Goal: Contribute content: Add original content to the website for others to see

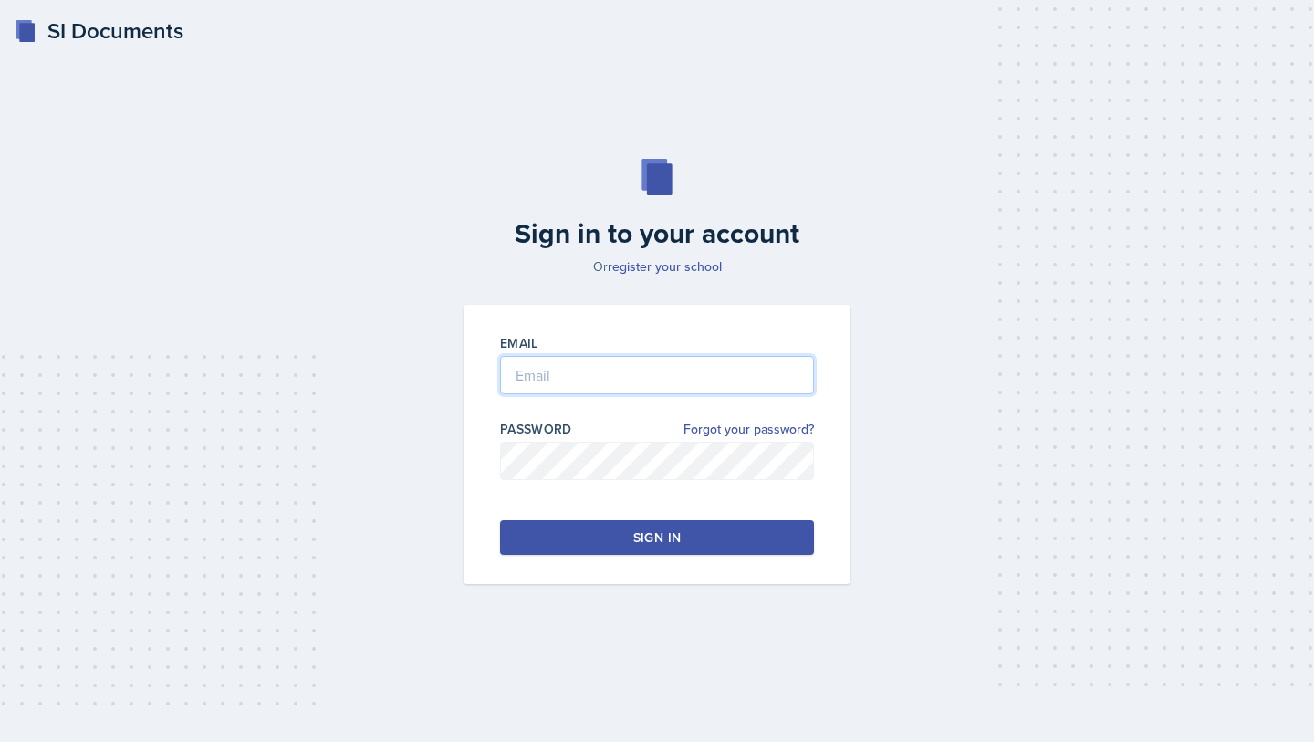
type input "[EMAIL_ADDRESS][DOMAIN_NAME]"
click at [582, 365] on input "[EMAIL_ADDRESS][DOMAIN_NAME]" at bounding box center [657, 375] width 314 height 38
click at [634, 538] on div "Sign in" at bounding box center [656, 537] width 47 height 18
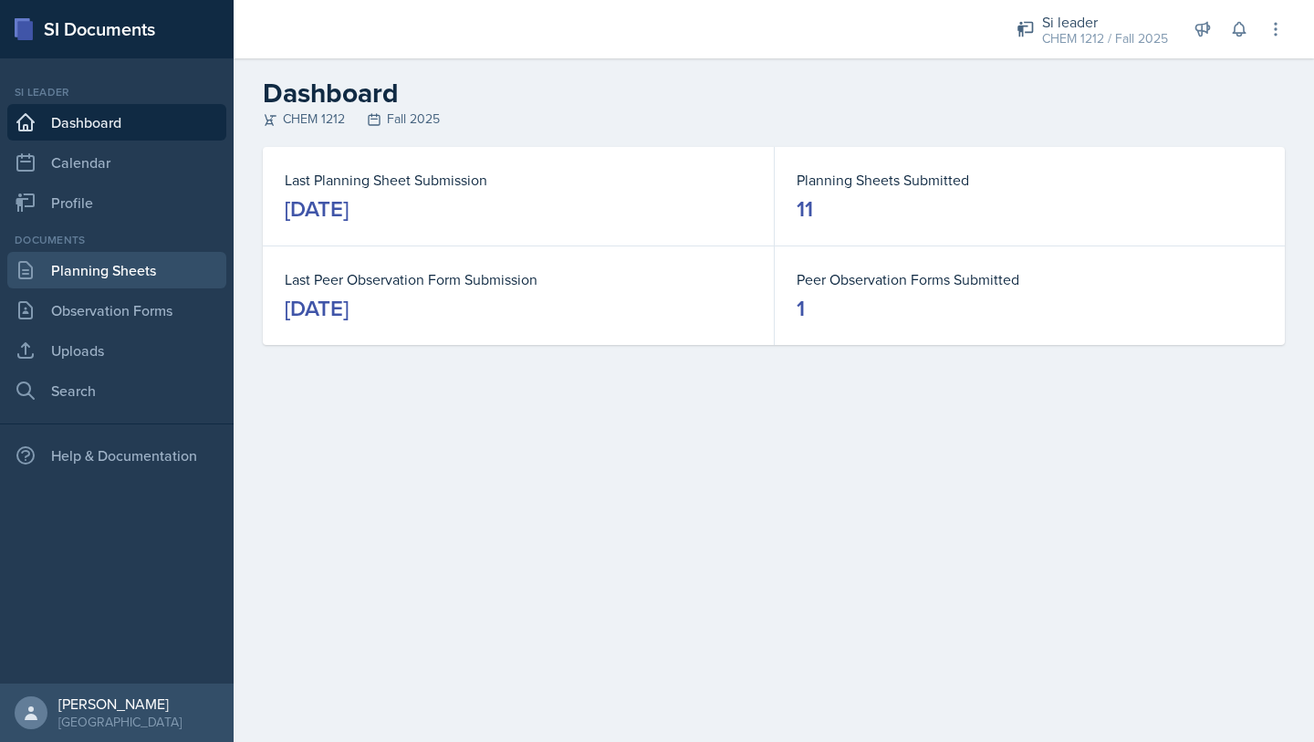
click at [117, 273] on link "Planning Sheets" at bounding box center [116, 270] width 219 height 36
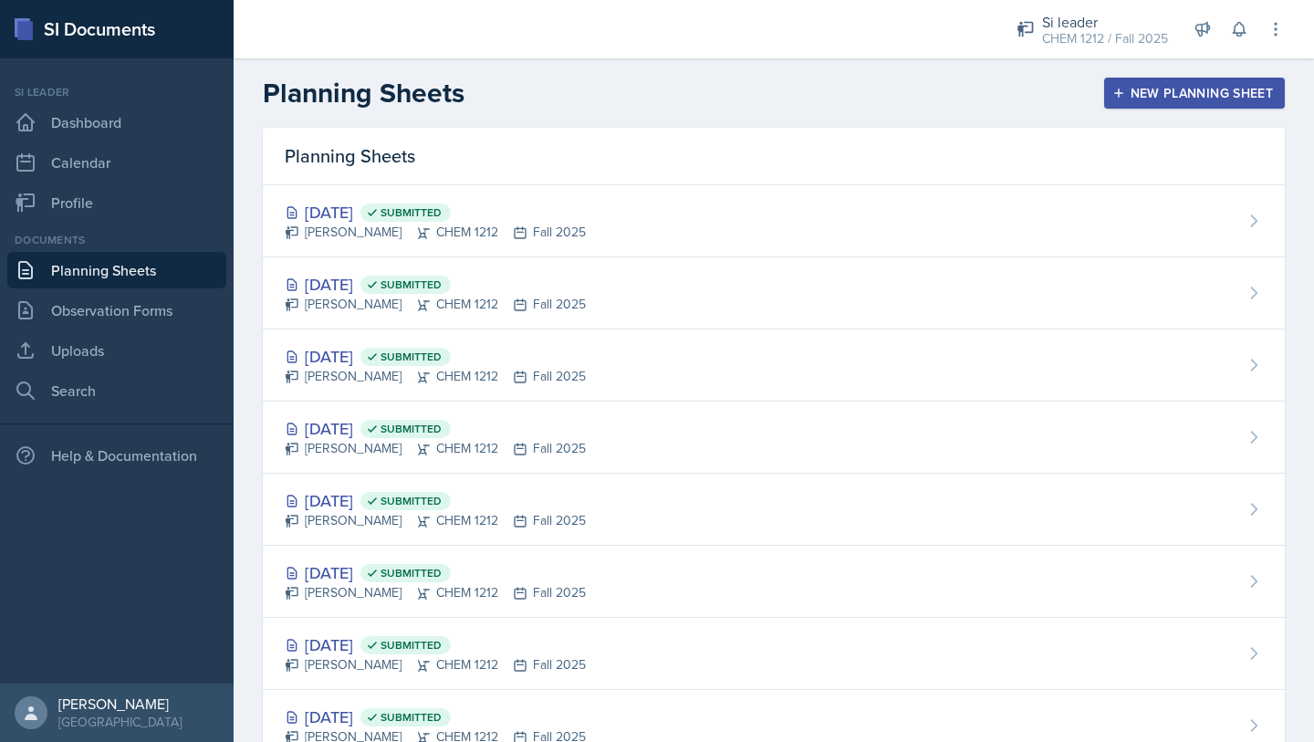
click at [1169, 97] on div "New Planning Sheet" at bounding box center [1194, 93] width 157 height 15
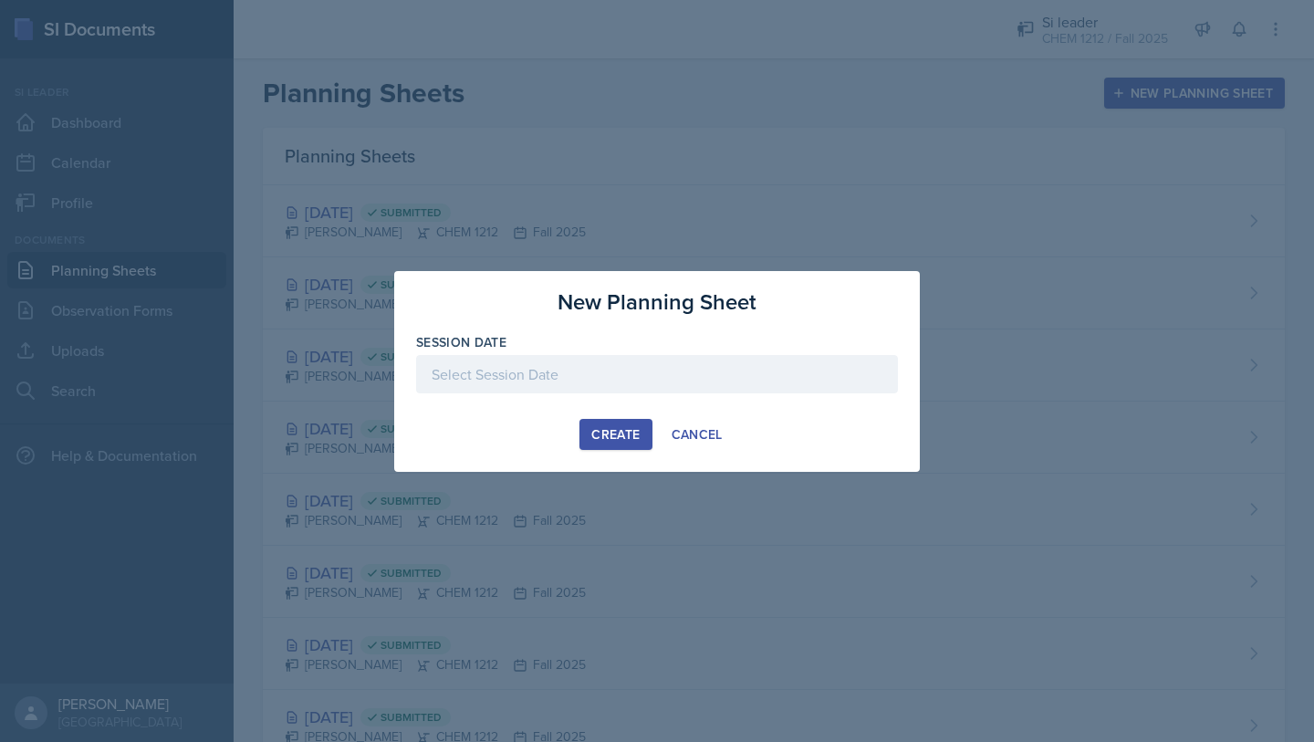
click at [661, 372] on div at bounding box center [657, 374] width 482 height 38
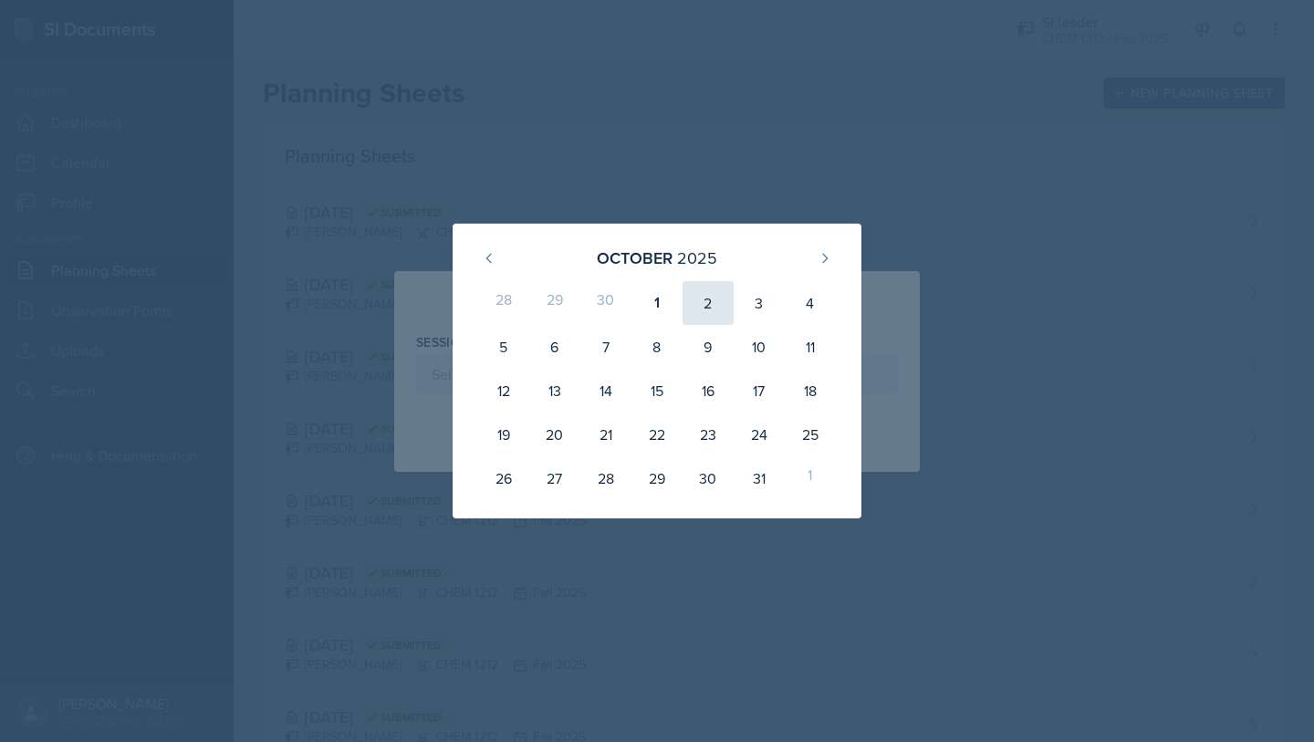
click at [715, 312] on div "2" at bounding box center [707, 303] width 51 height 44
type input "[DATE]"
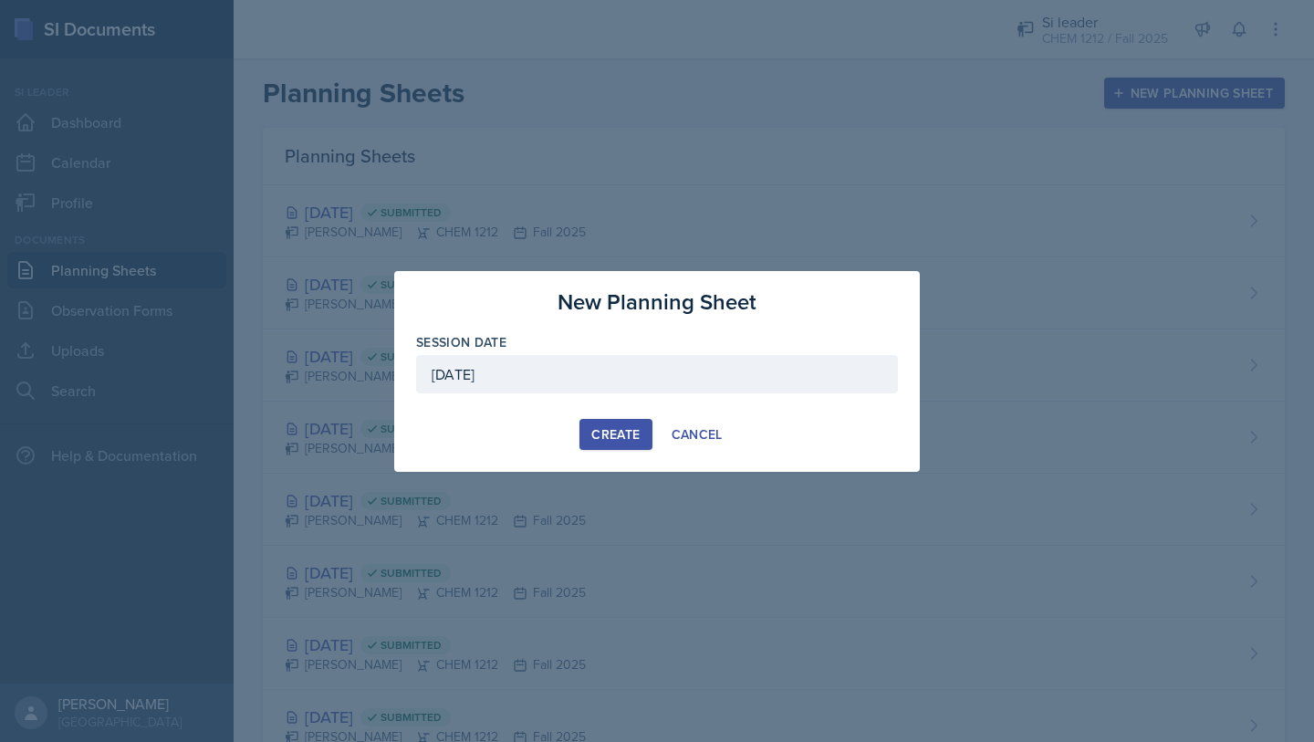
click at [623, 430] on div "Create" at bounding box center [615, 434] width 48 height 15
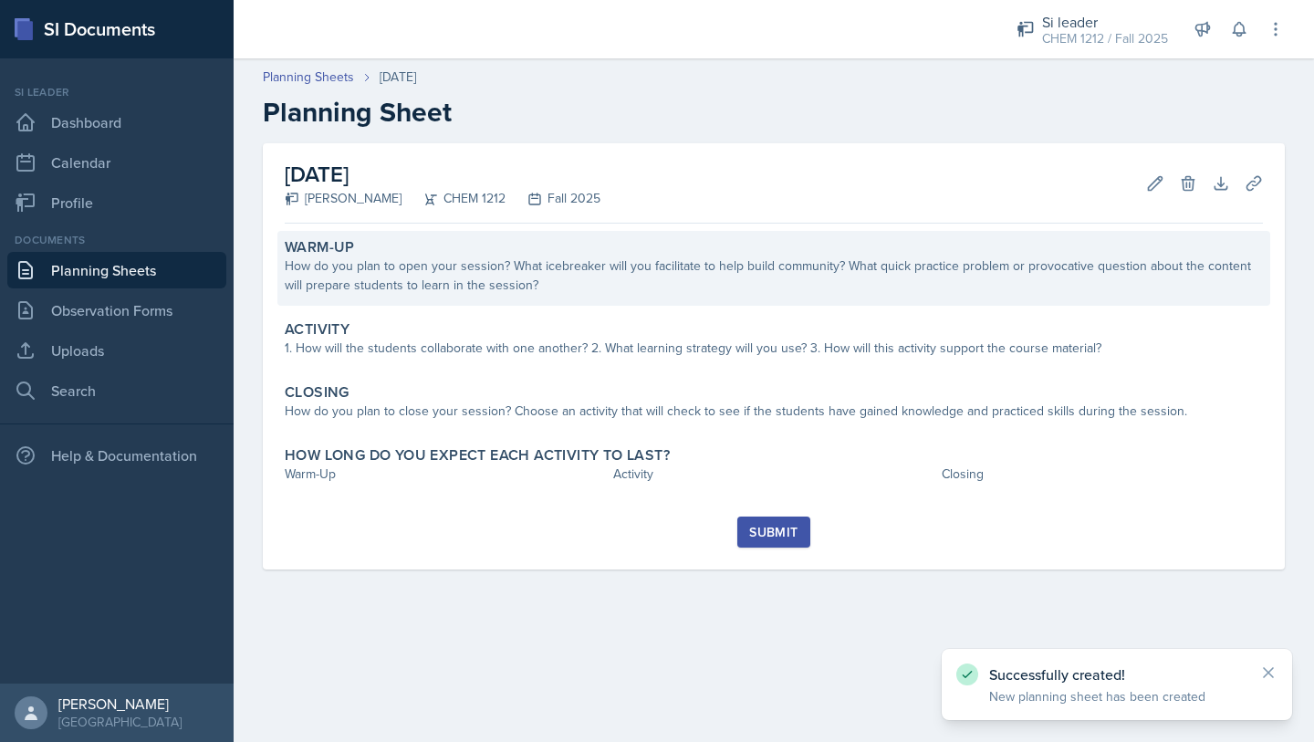
click at [528, 263] on div "How do you plan to open your session? What icebreaker will you facilitate to he…" at bounding box center [774, 275] width 978 height 38
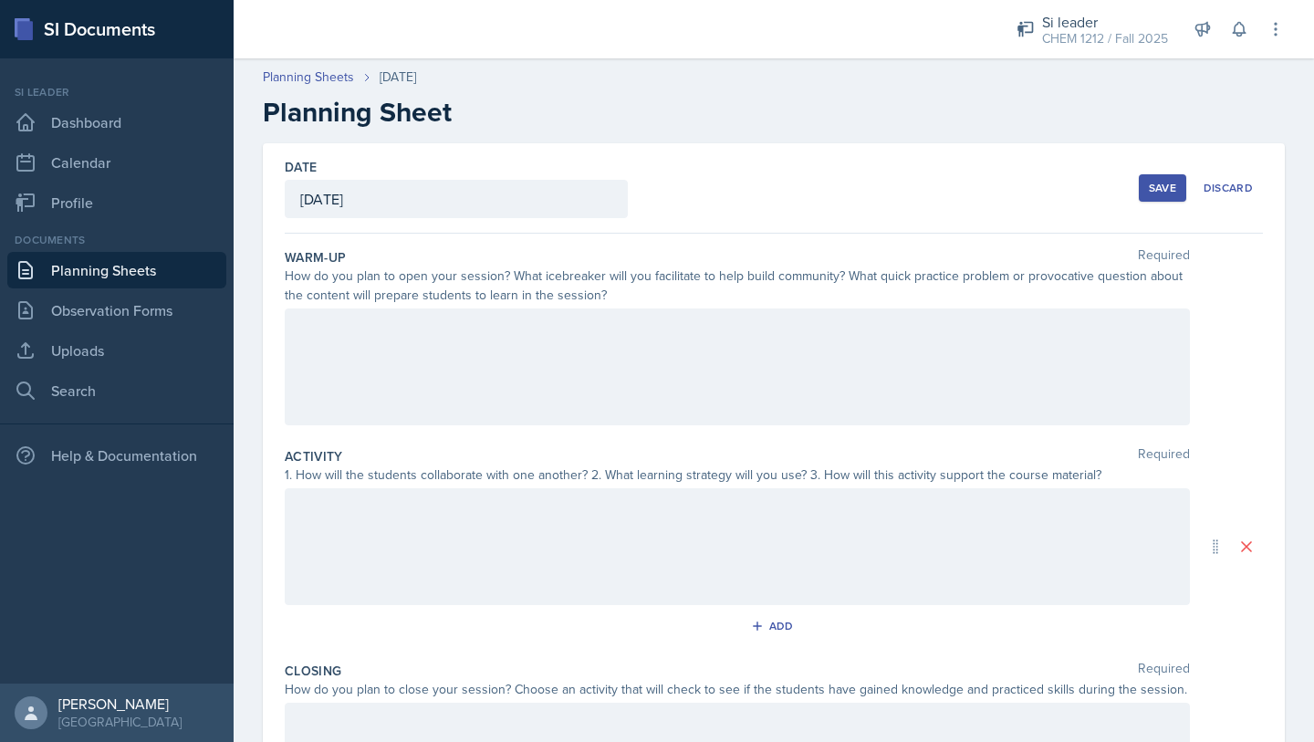
click at [689, 349] on div at bounding box center [737, 366] width 905 height 117
click at [452, 371] on div at bounding box center [737, 366] width 905 height 117
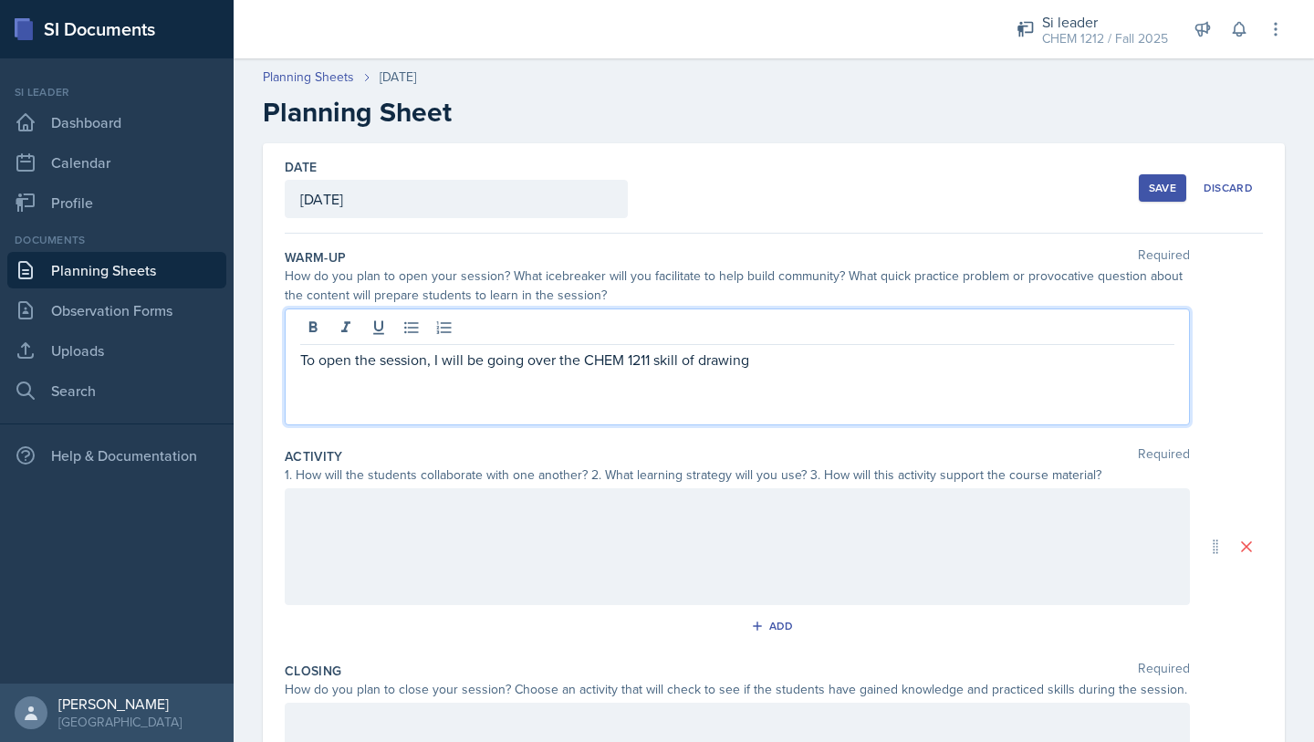
click at [883, 359] on p "To open the session, I will be going over the CHEM 1211 skill of drawing" at bounding box center [737, 359] width 874 height 22
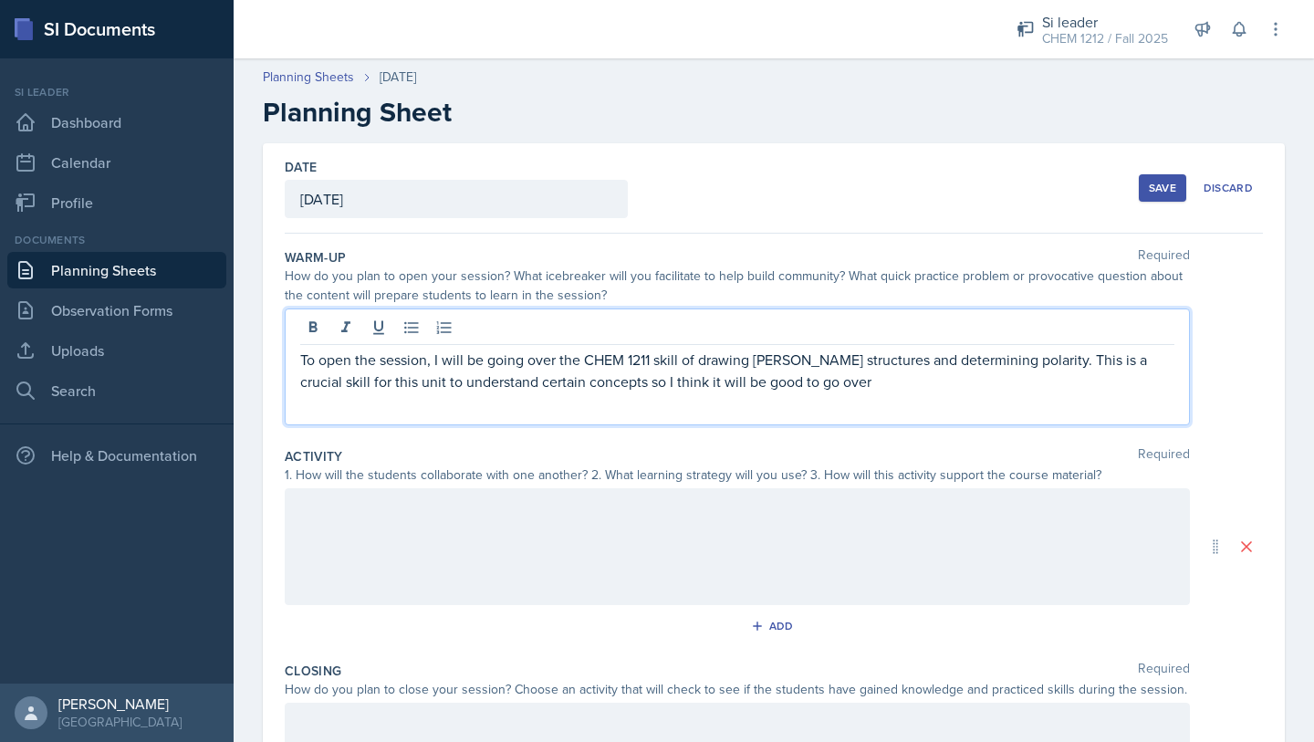
click at [845, 382] on p "To open the session, I will be going over the CHEM 1211 skill of drawing [PERSO…" at bounding box center [737, 370] width 874 height 44
click at [856, 394] on div "To open the session, I will be going over the CHEM 1211 skill of drawing [PERSO…" at bounding box center [737, 366] width 905 height 117
click at [764, 534] on div at bounding box center [737, 546] width 905 height 117
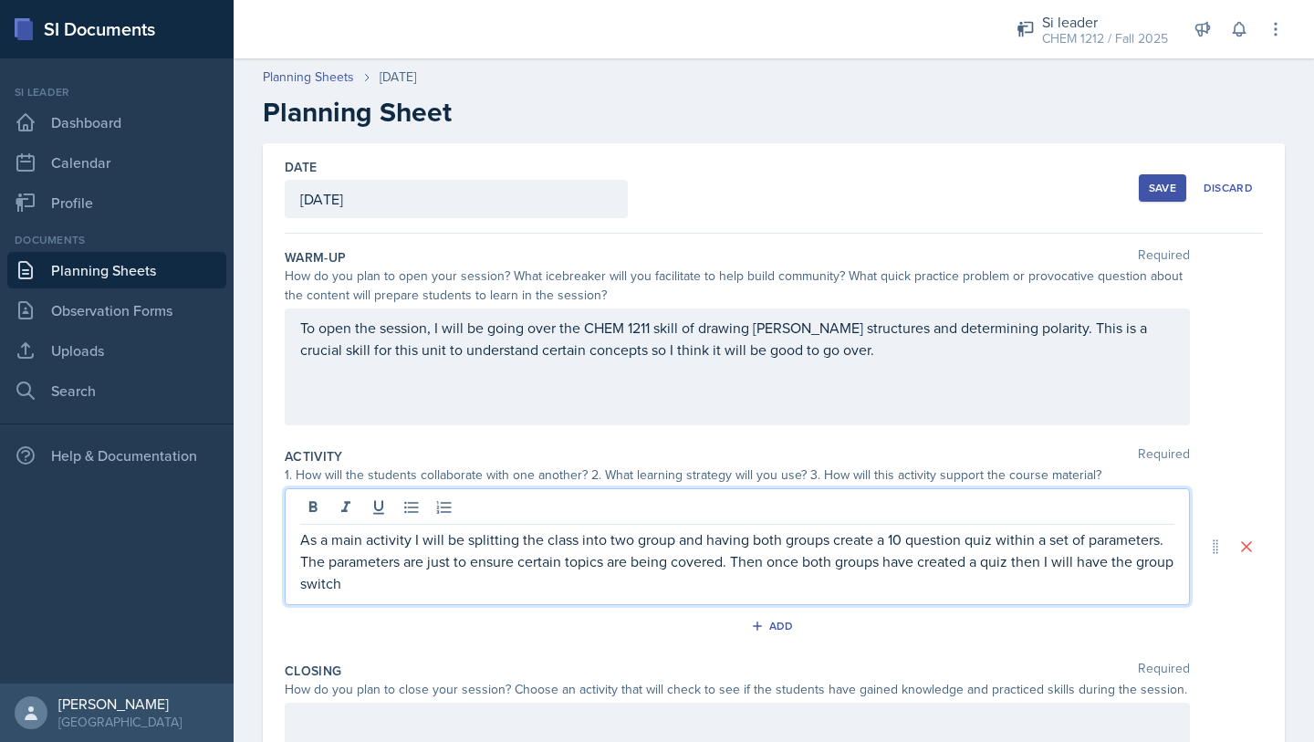
click at [397, 581] on p "As a main activity I will be splitting the class into two group and having both…" at bounding box center [737, 561] width 874 height 66
click at [546, 577] on p "As a main activity I will be splitting the class into two group and having both…" at bounding box center [737, 561] width 874 height 66
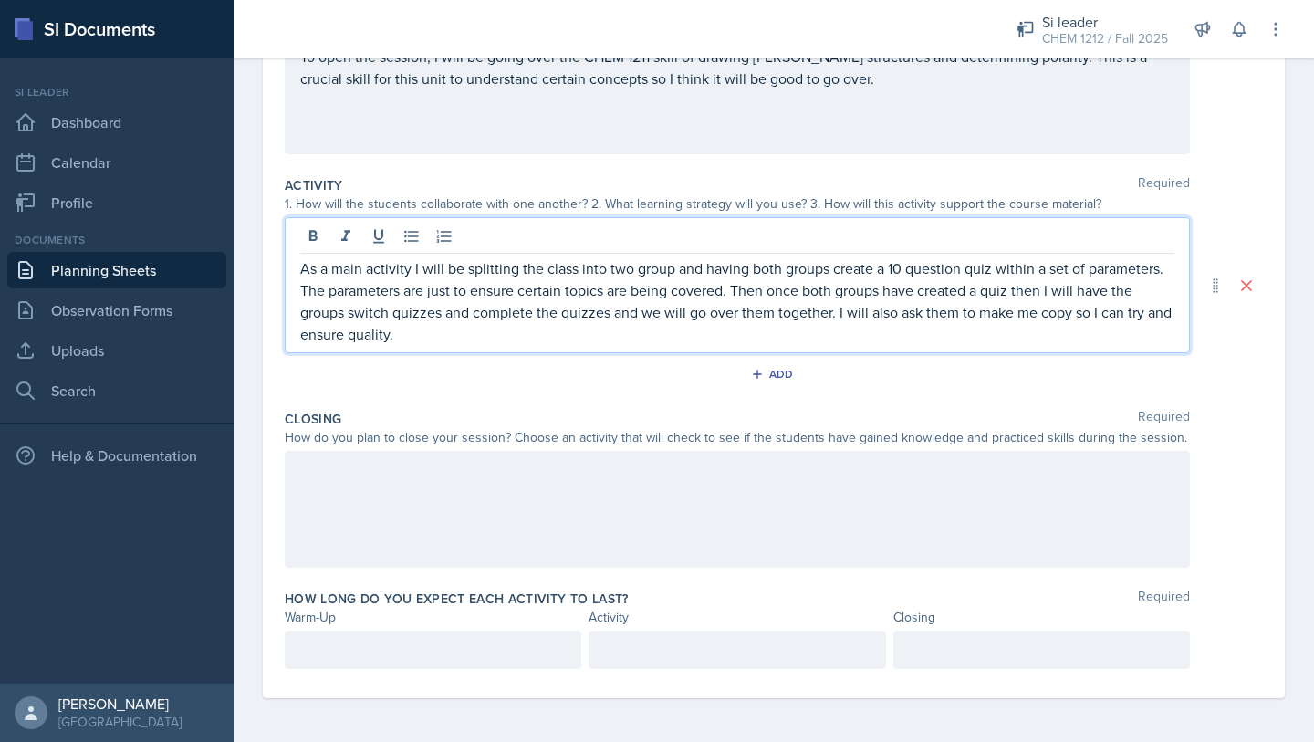
click at [677, 473] on div at bounding box center [737, 509] width 905 height 117
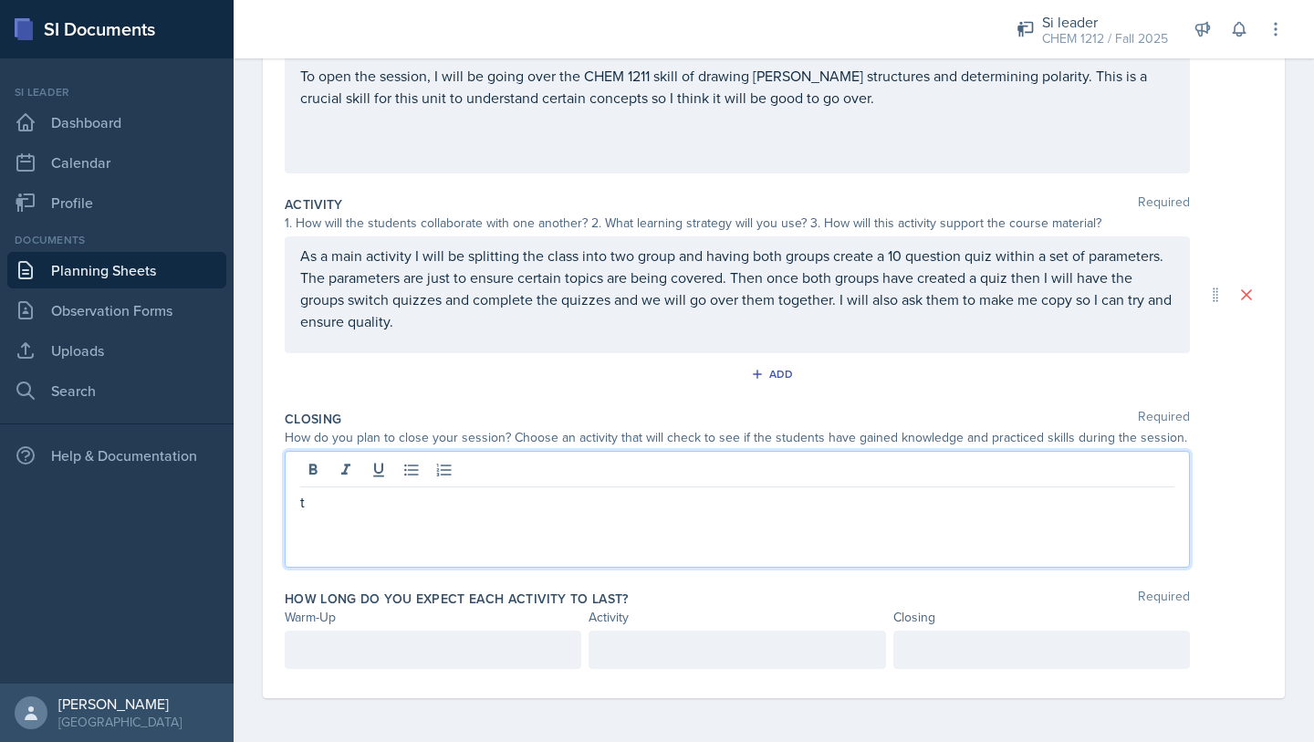
drag, startPoint x: 321, startPoint y: 502, endPoint x: 224, endPoint y: 502, distance: 96.7
click at [224, 502] on div "SI Documents Si leader Dashboard Calendar Profile Documents Planning Sheets Obs…" at bounding box center [657, 371] width 1314 height 742
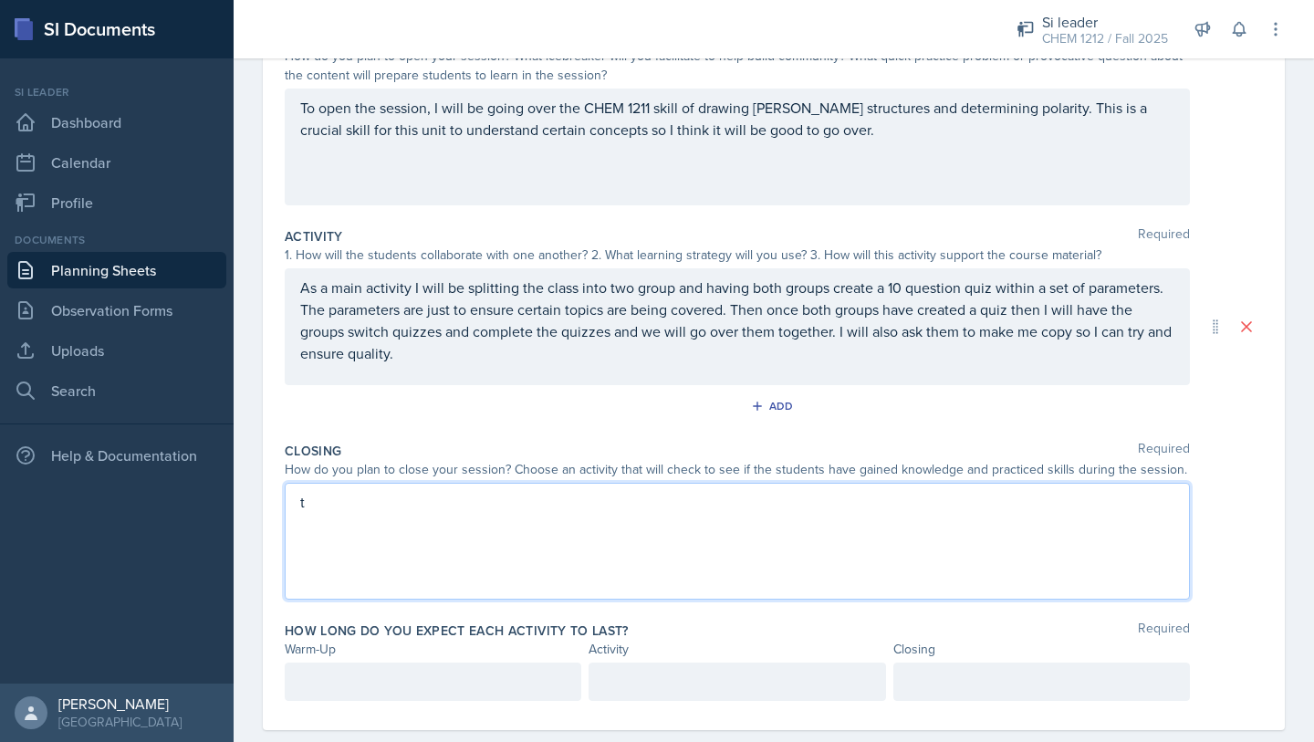
click at [384, 503] on p "t" at bounding box center [737, 502] width 874 height 22
drag, startPoint x: 371, startPoint y: 504, endPoint x: 303, endPoint y: 507, distance: 68.5
click at [303, 507] on p "t" at bounding box center [737, 502] width 874 height 22
click at [317, 505] on p "t" at bounding box center [737, 502] width 874 height 22
drag, startPoint x: 317, startPoint y: 505, endPoint x: 306, endPoint y: 507, distance: 12.0
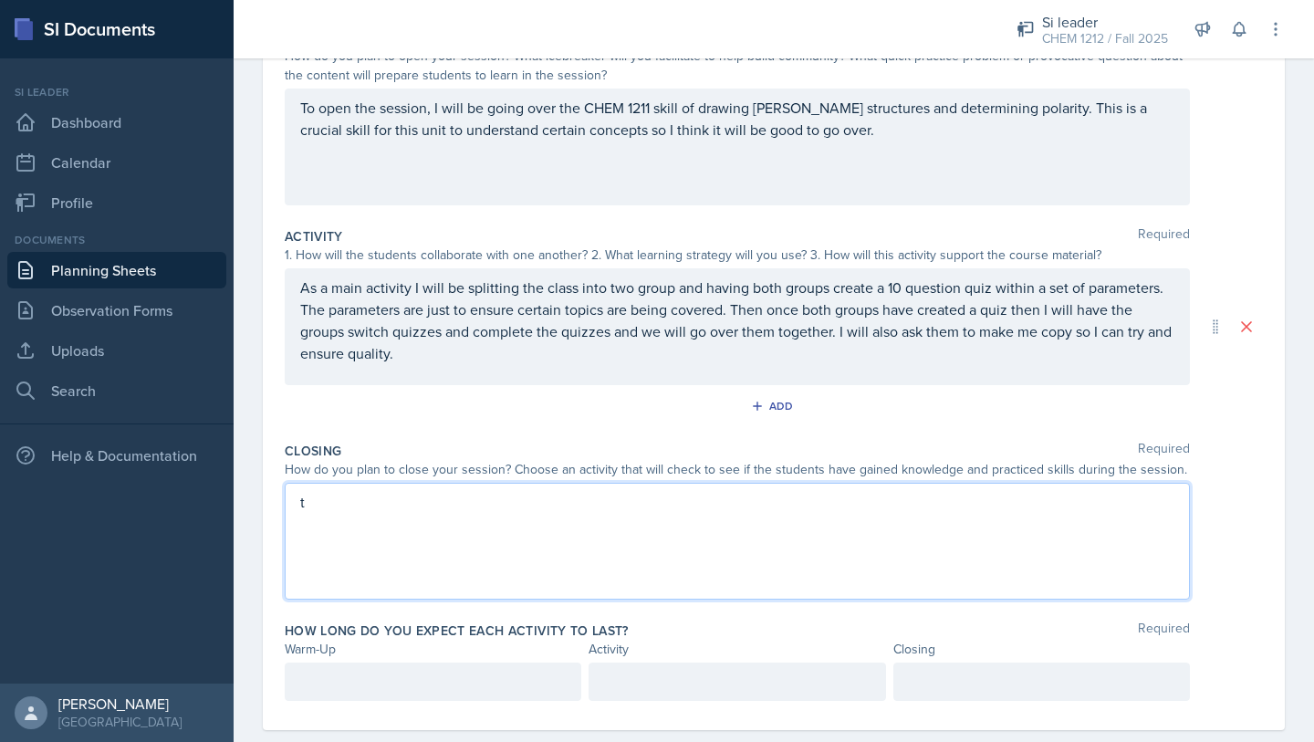
click at [311, 508] on p "t" at bounding box center [737, 502] width 874 height 22
drag, startPoint x: 306, startPoint y: 507, endPoint x: 249, endPoint y: 519, distance: 57.8
click at [253, 519] on div "Date [DATE] [DATE] 28 29 30 1 2 3 4 5 6 7 8 9 10 11 12 13 14 15 16 17 18 19 20 …" at bounding box center [774, 348] width 1080 height 850
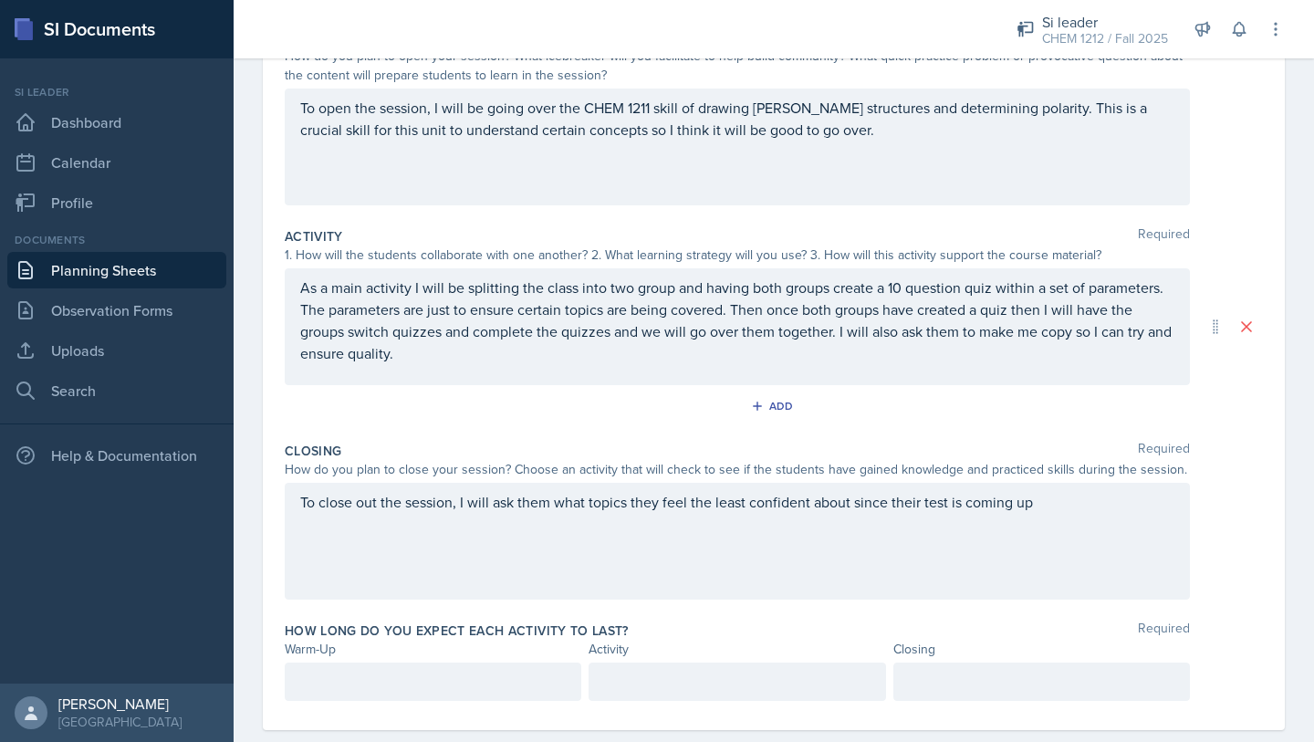
scroll to position [252, 0]
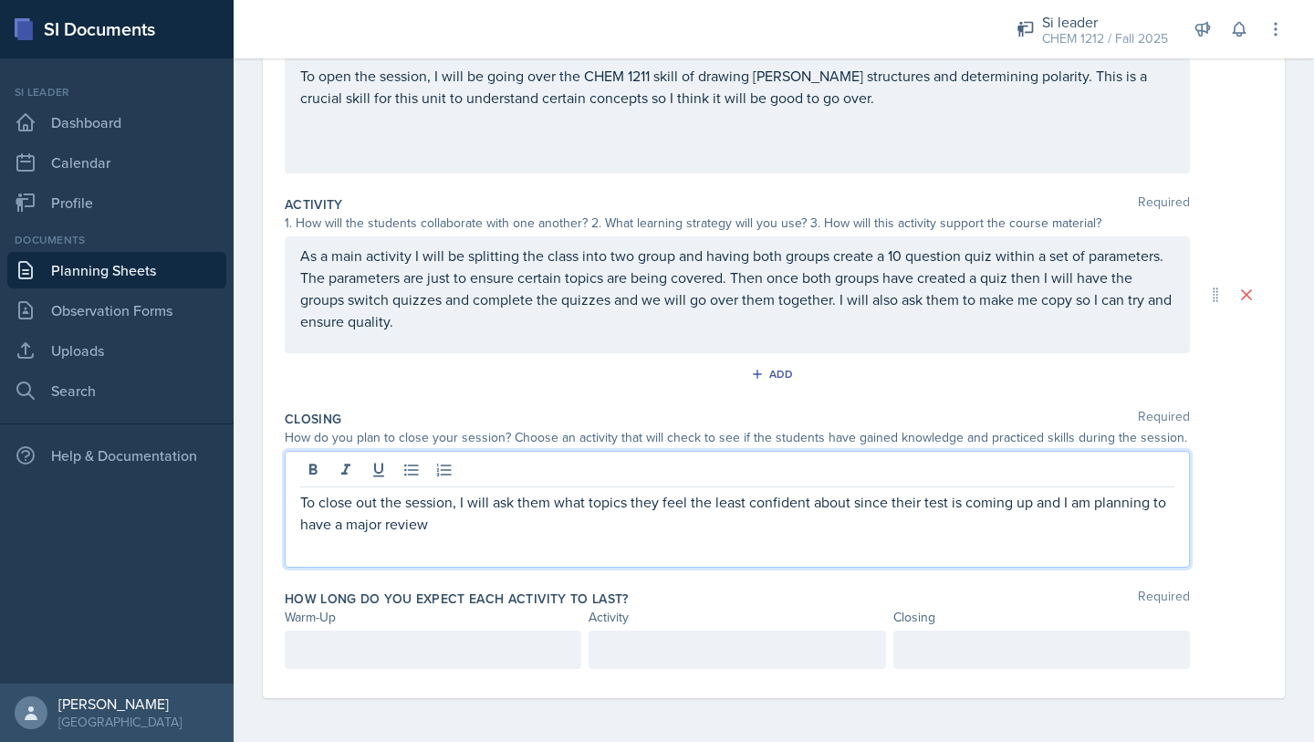
click at [628, 521] on p "To close out the session, I will ask them what topics they feel the least confi…" at bounding box center [737, 513] width 874 height 44
click at [494, 634] on div at bounding box center [433, 649] width 296 height 38
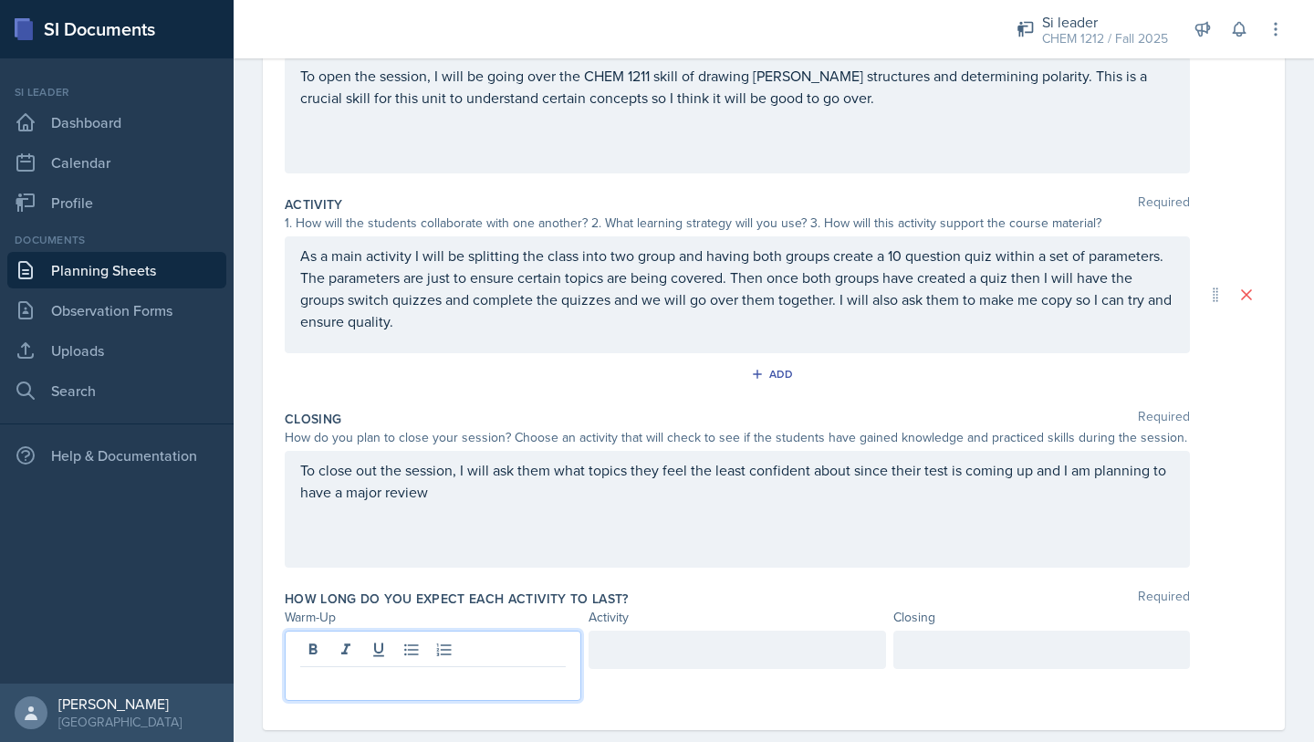
scroll to position [284, 0]
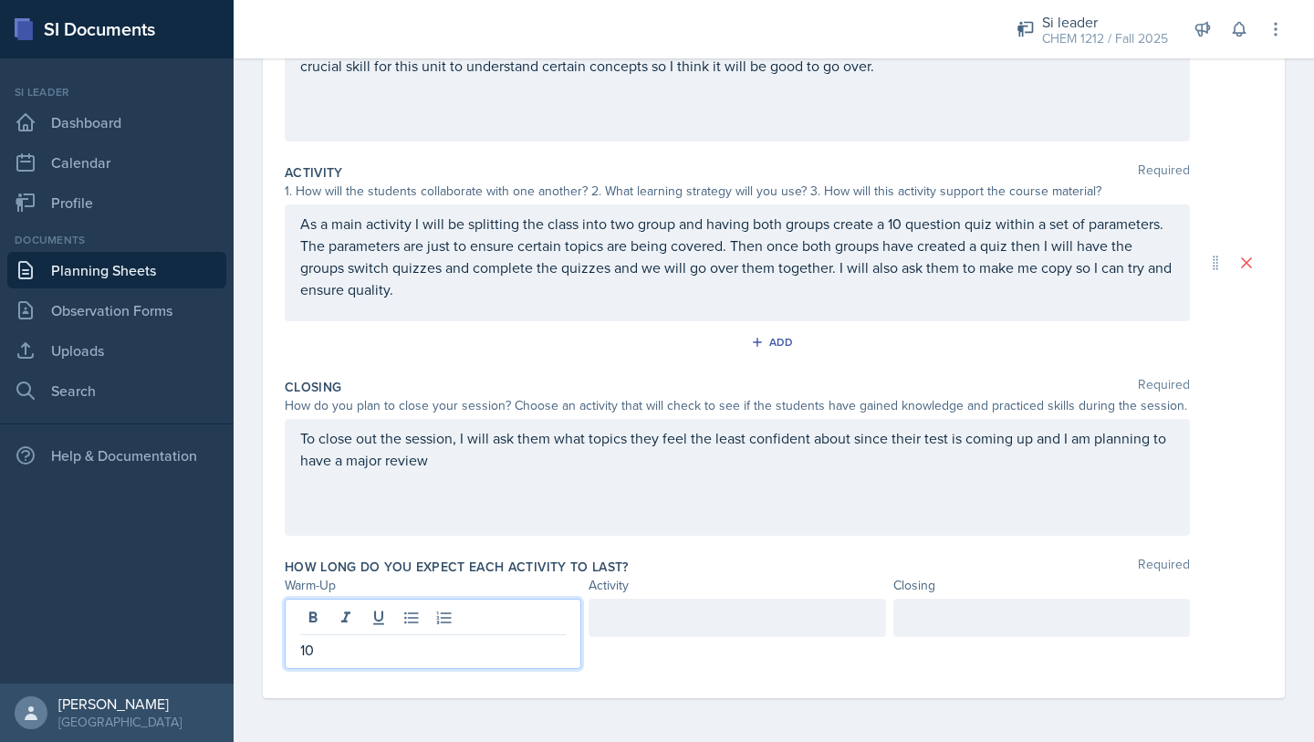
click at [742, 616] on div at bounding box center [736, 617] width 296 height 38
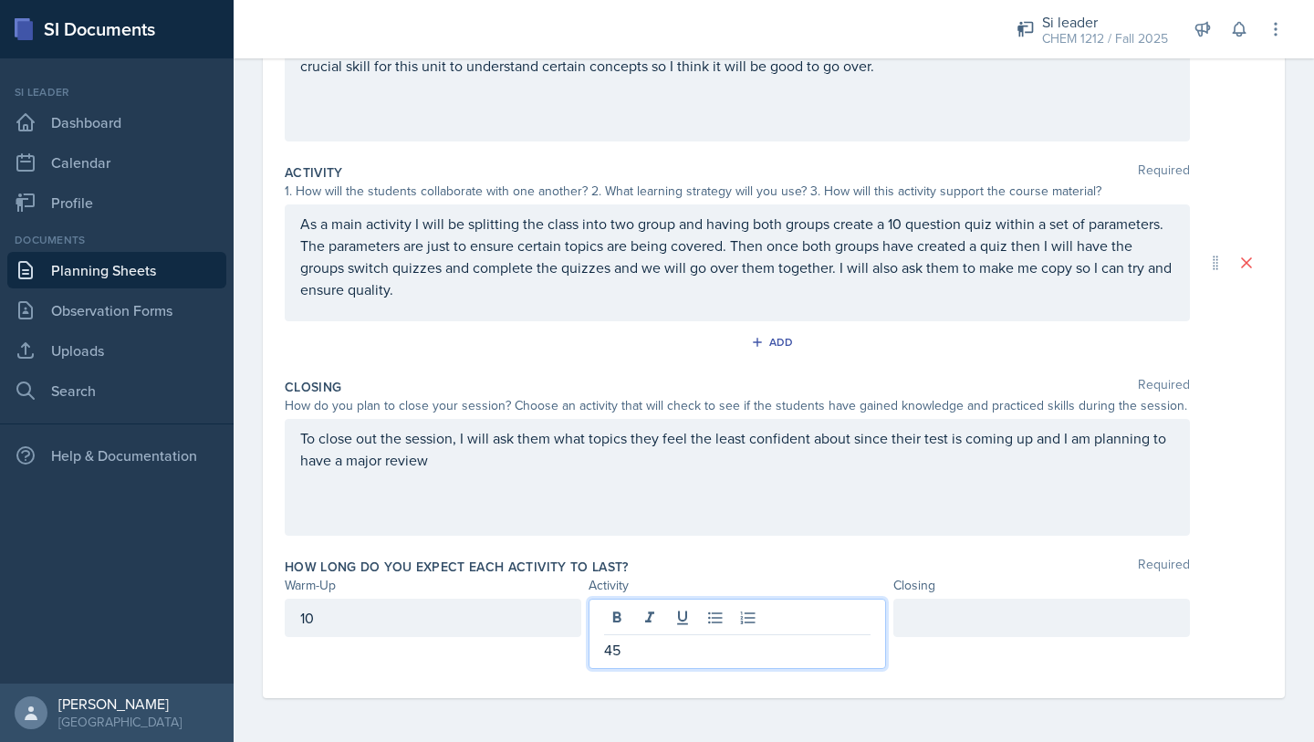
click at [966, 647] on div at bounding box center [1041, 633] width 296 height 70
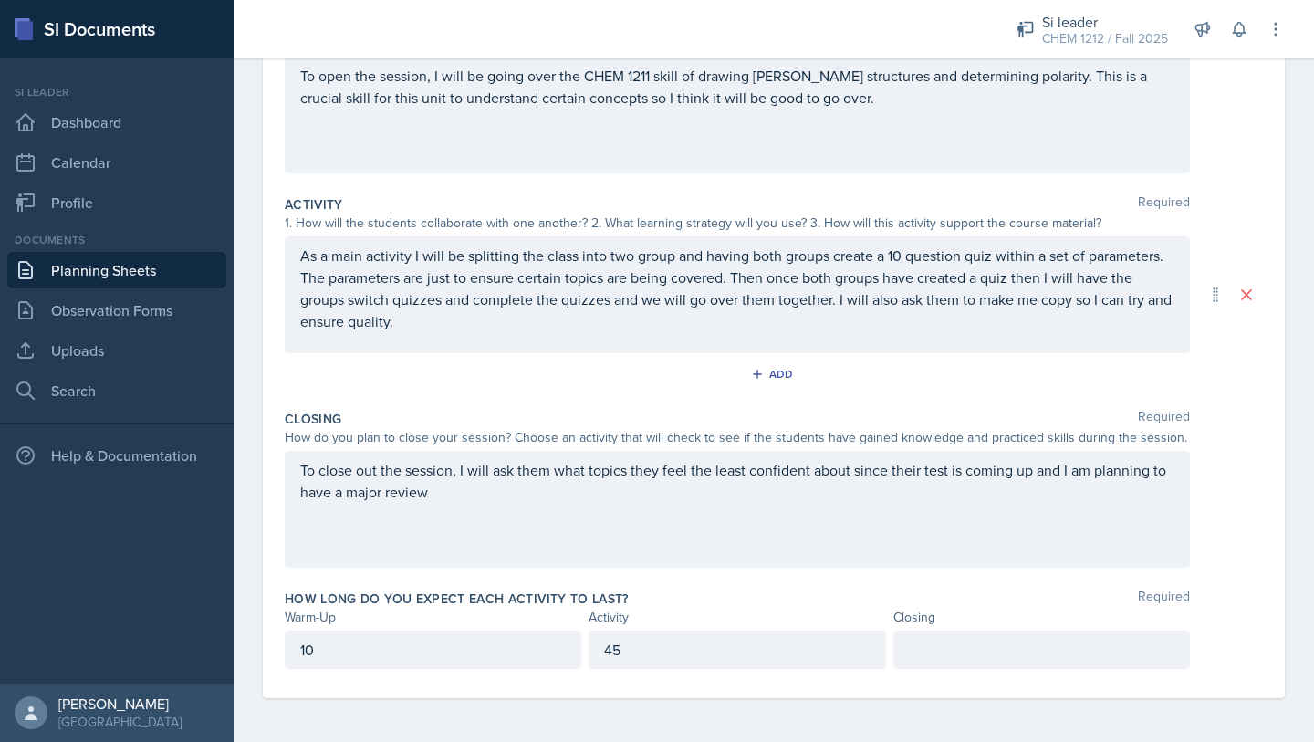
click at [969, 642] on p at bounding box center [1041, 650] width 265 height 22
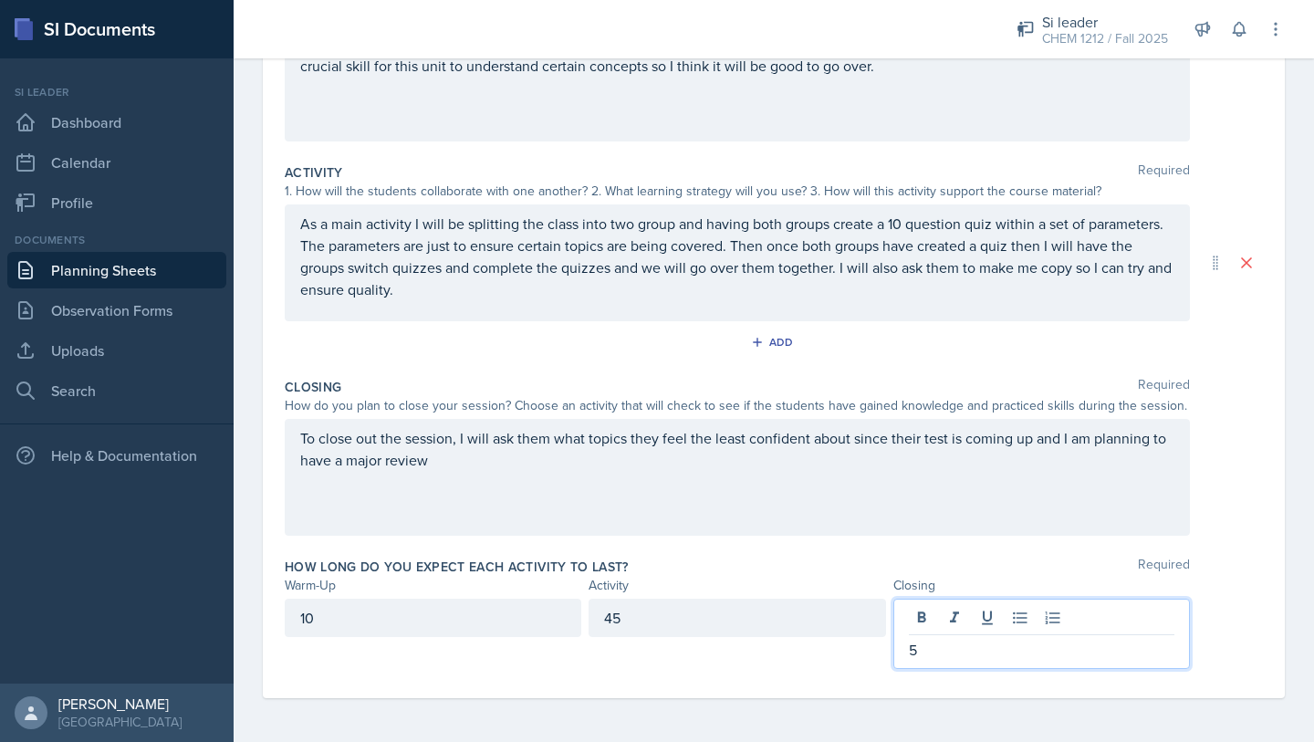
click at [773, 681] on div "How long do you expect each activity to last? Required Warm-Up Activity Closing…" at bounding box center [774, 616] width 978 height 133
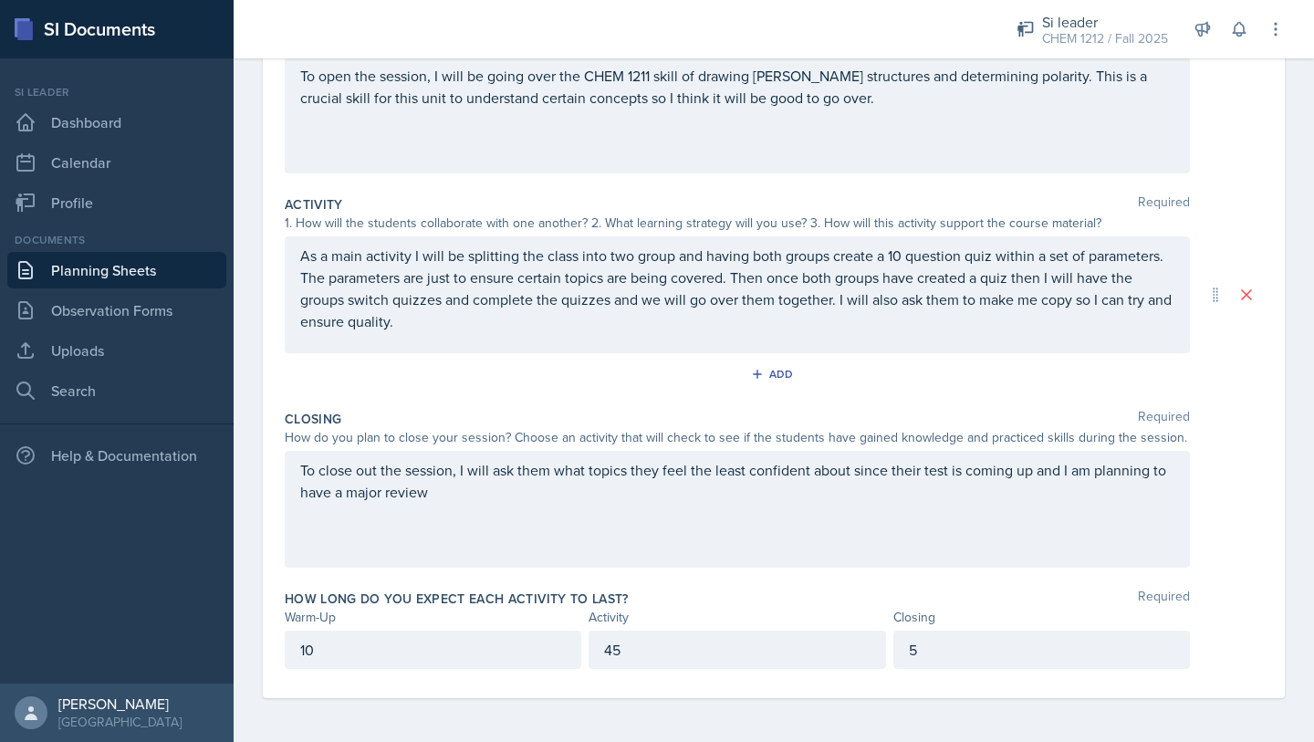
scroll to position [0, 0]
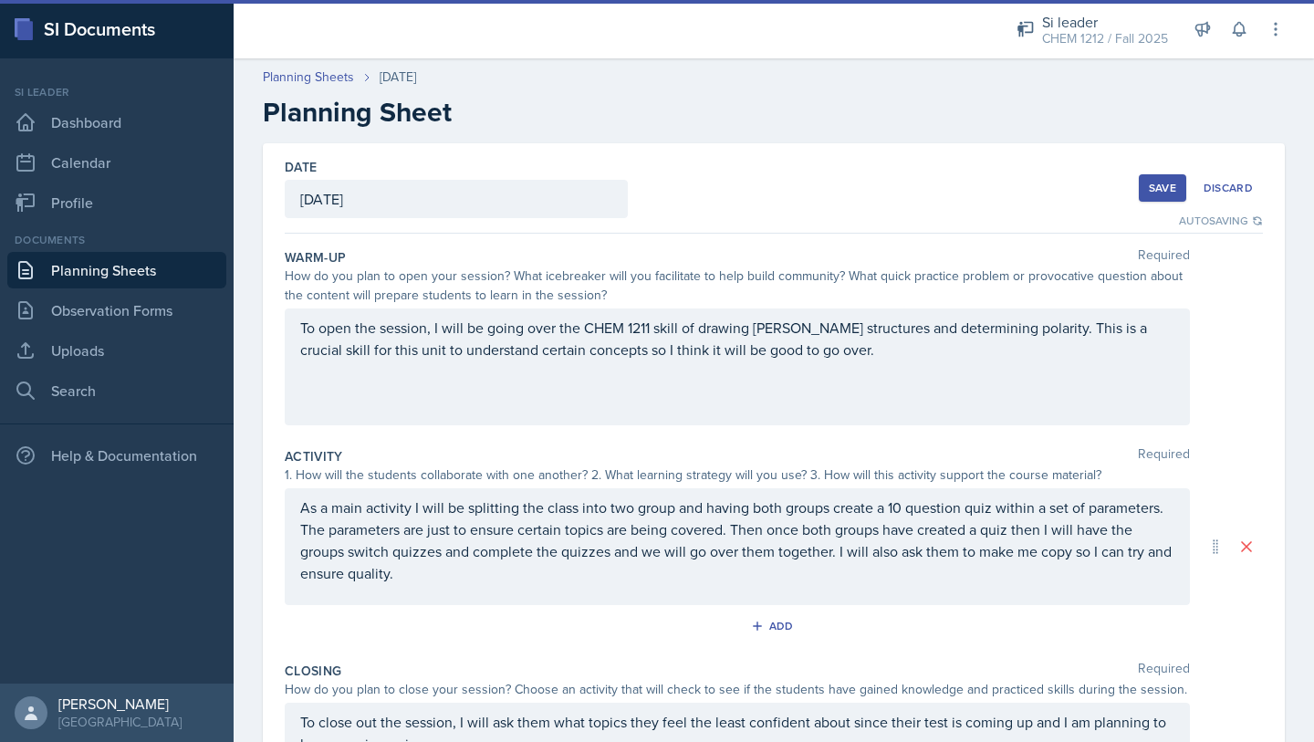
click at [1153, 195] on button "Save" at bounding box center [1161, 187] width 47 height 27
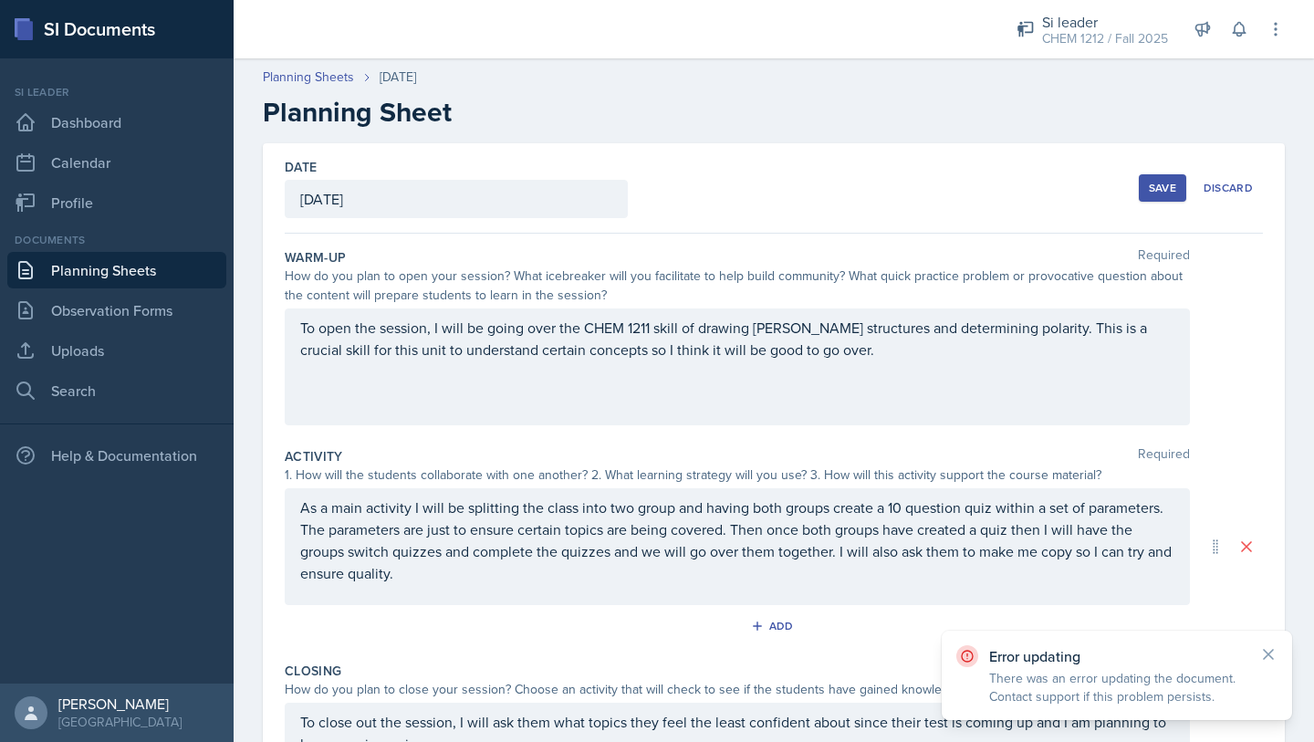
scroll to position [252, 0]
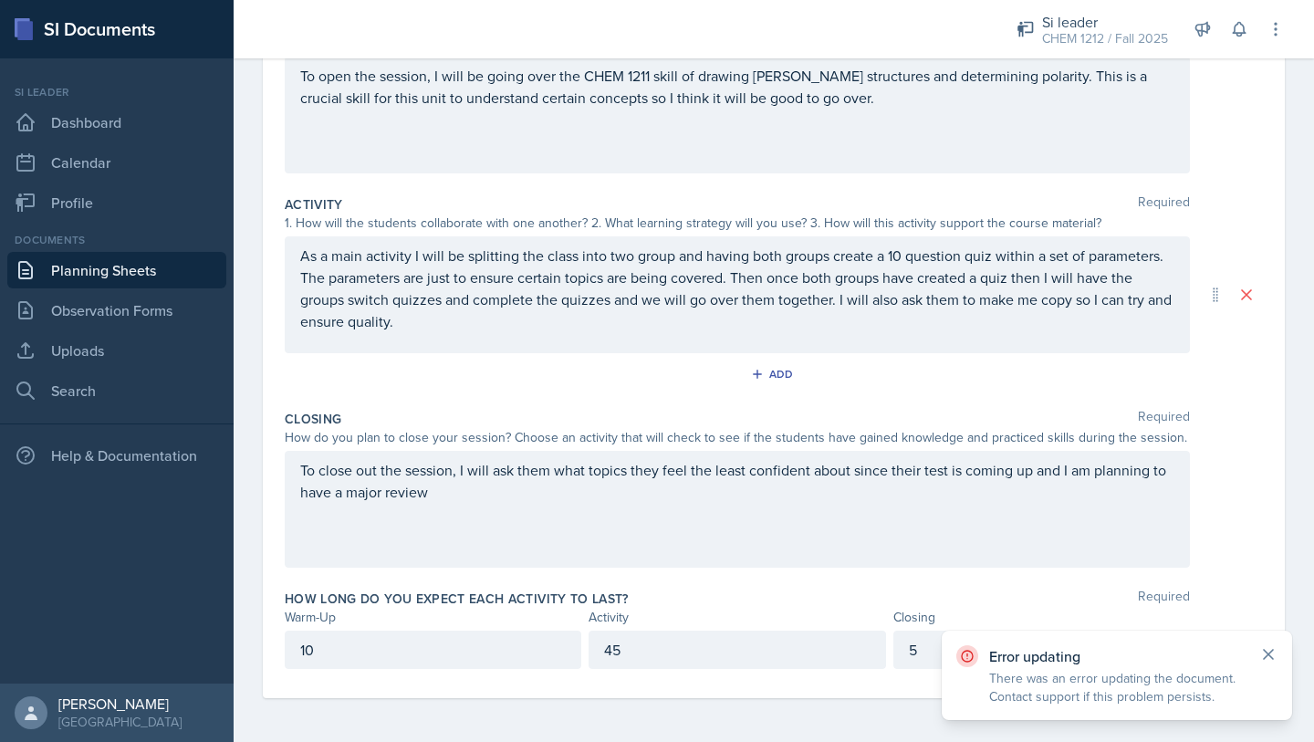
click at [1273, 653] on icon at bounding box center [1268, 654] width 18 height 18
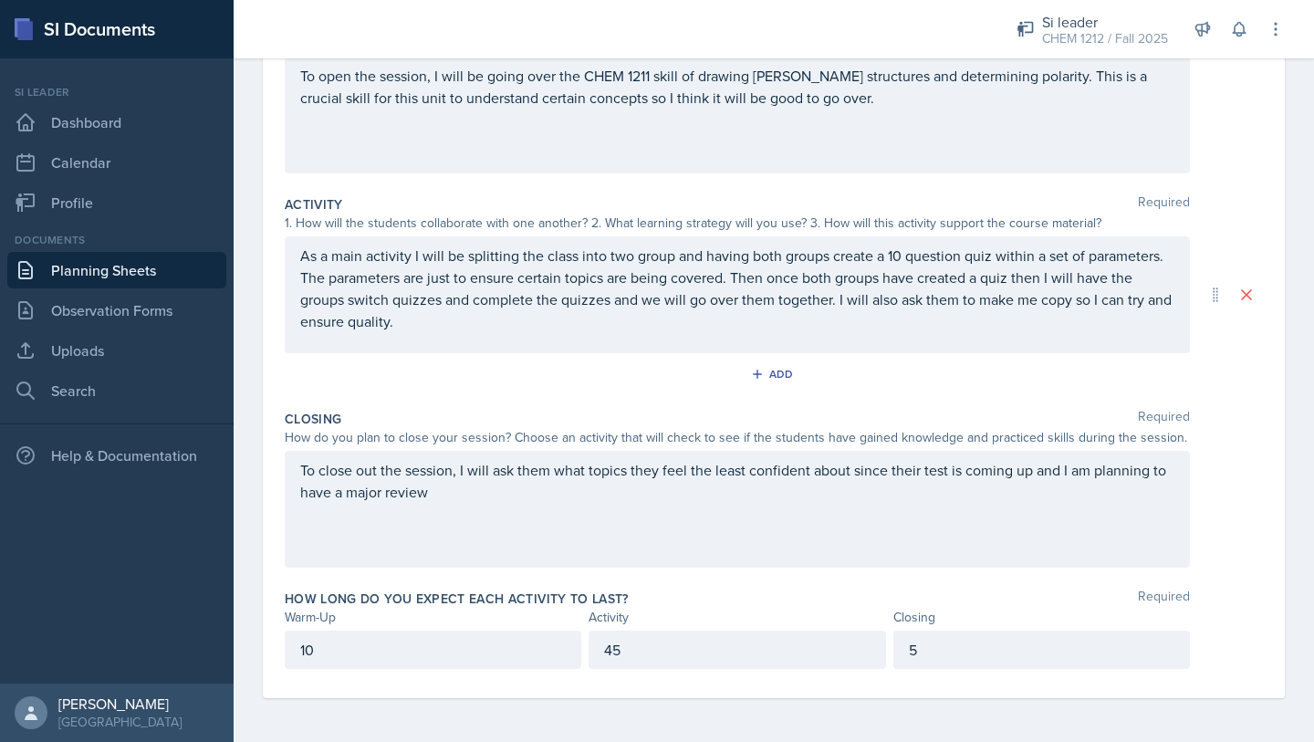
drag, startPoint x: 1207, startPoint y: 546, endPoint x: 1194, endPoint y: 541, distance: 13.9
click at [1207, 546] on div "To close out the session, I will ask them what topics they feel the least confi…" at bounding box center [774, 509] width 978 height 117
click at [1080, 516] on div "To close out the session, I will ask them what topics they feel the least confi…" at bounding box center [737, 509] width 905 height 117
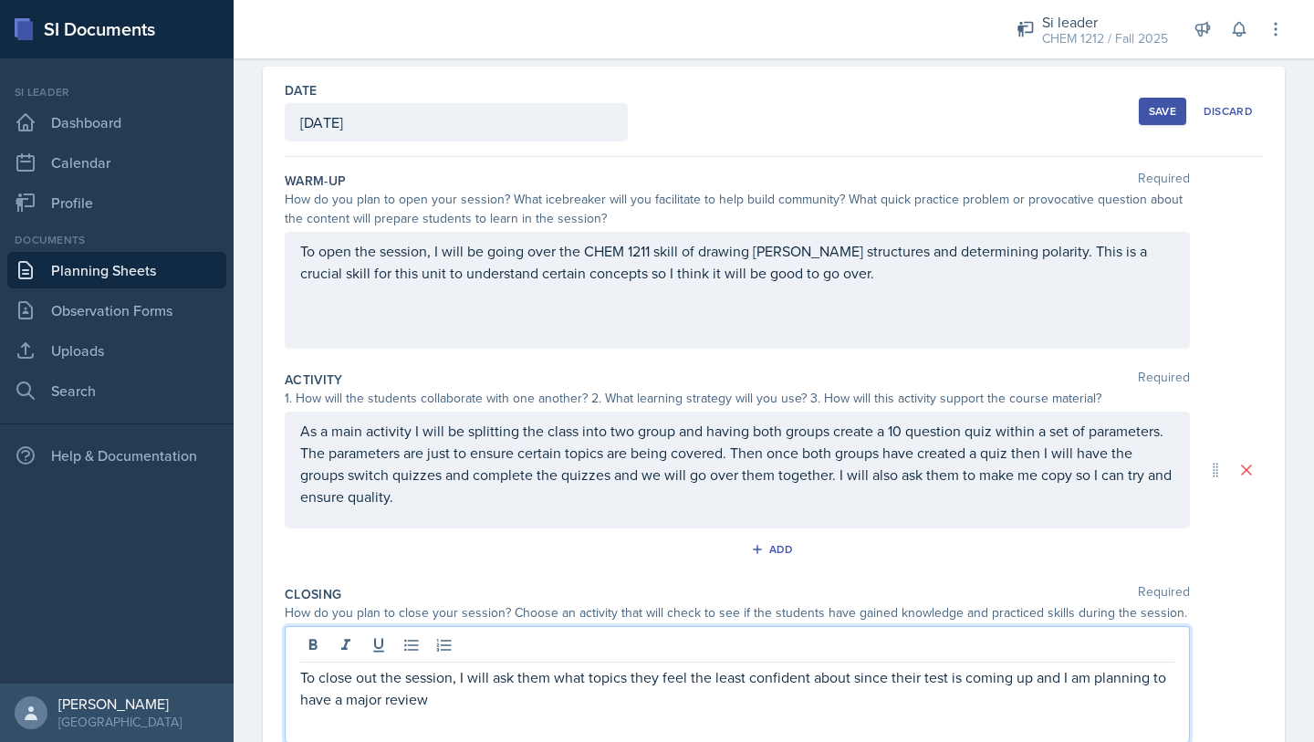
scroll to position [0, 0]
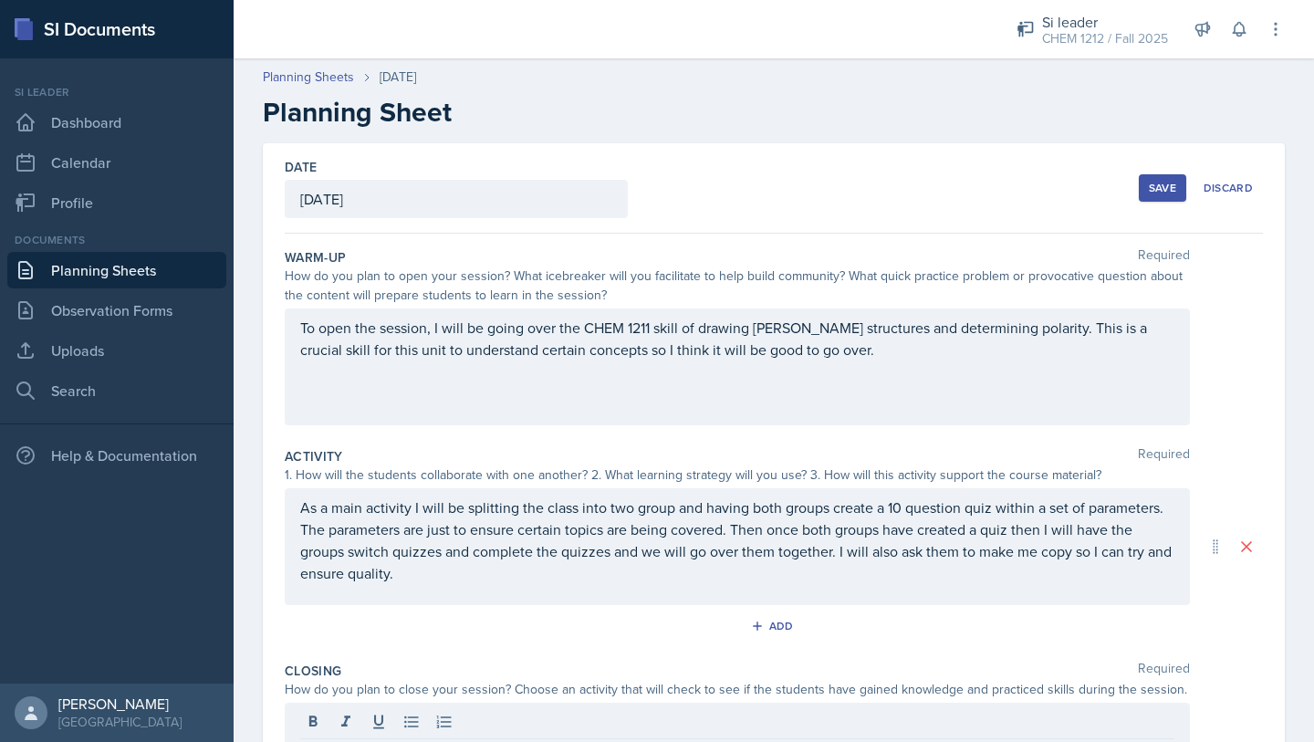
click at [1148, 183] on div "Save" at bounding box center [1161, 188] width 27 height 15
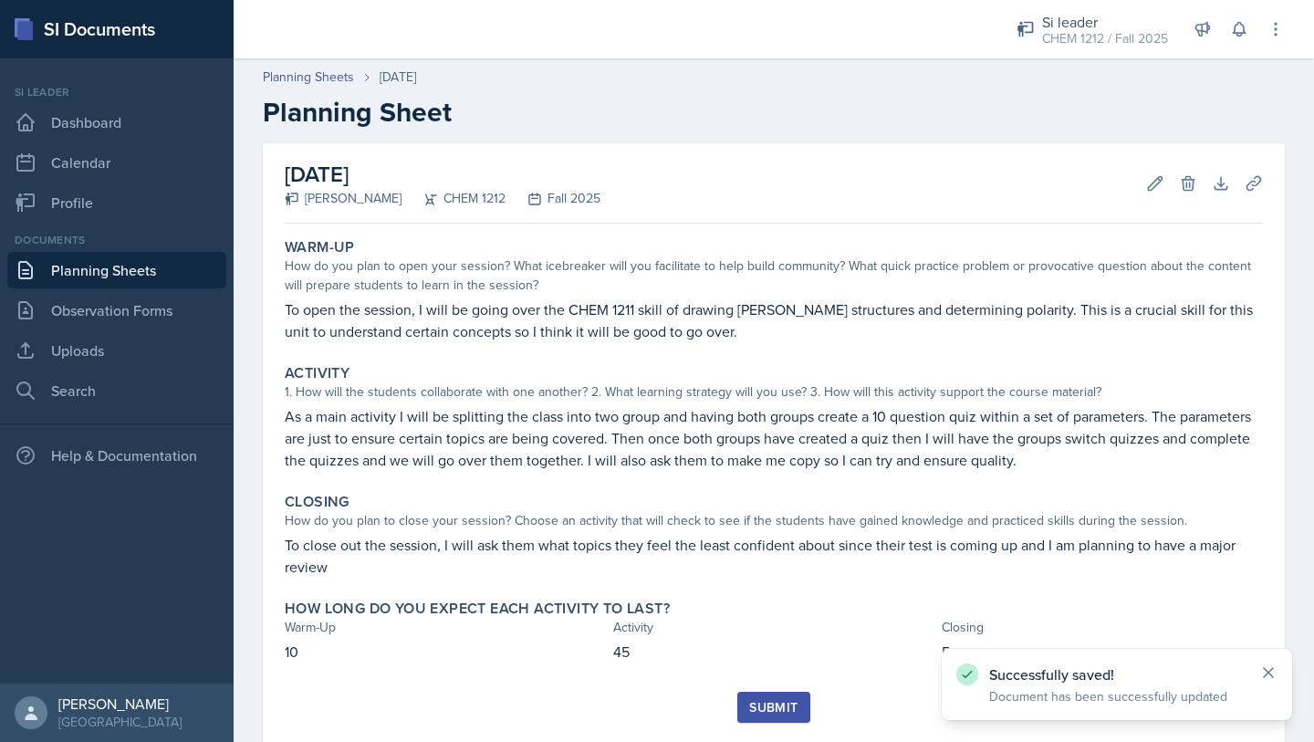
click at [1261, 665] on icon at bounding box center [1268, 672] width 18 height 18
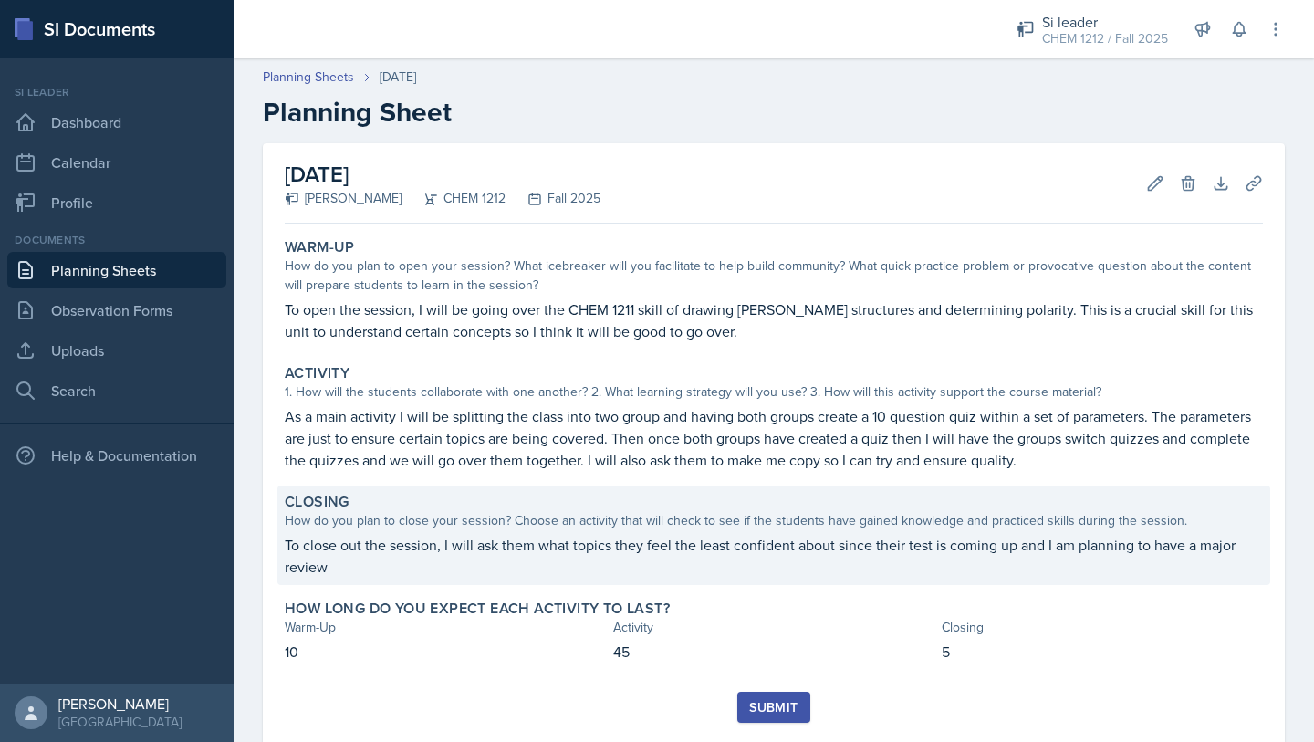
scroll to position [47, 0]
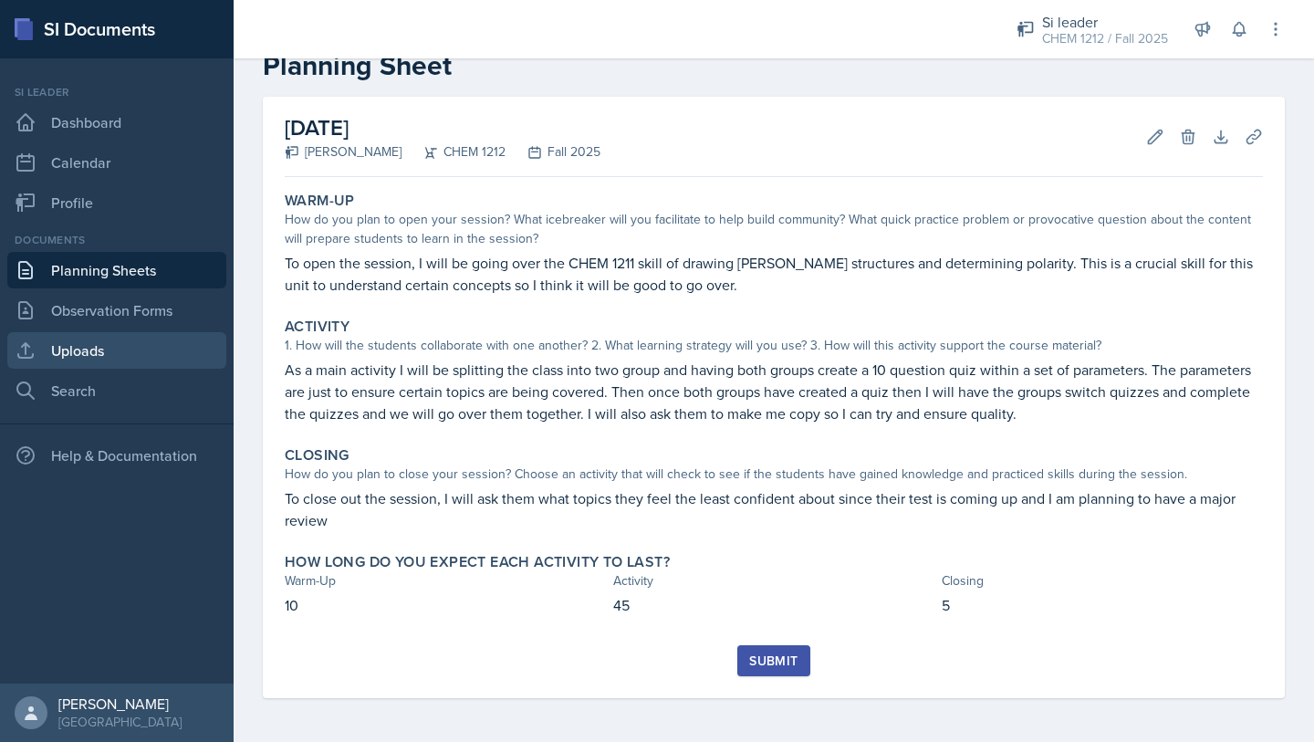
click at [76, 343] on link "Uploads" at bounding box center [116, 350] width 219 height 36
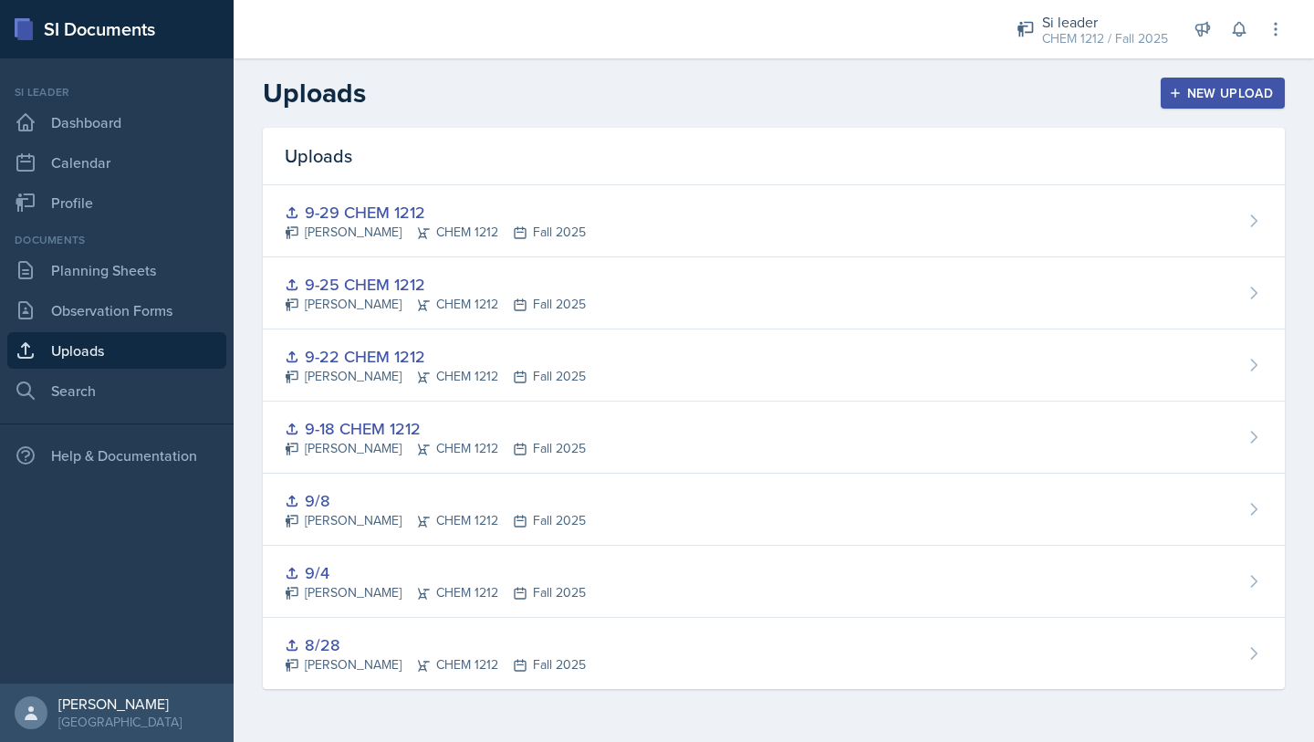
click at [1185, 99] on div "New Upload" at bounding box center [1222, 93] width 101 height 15
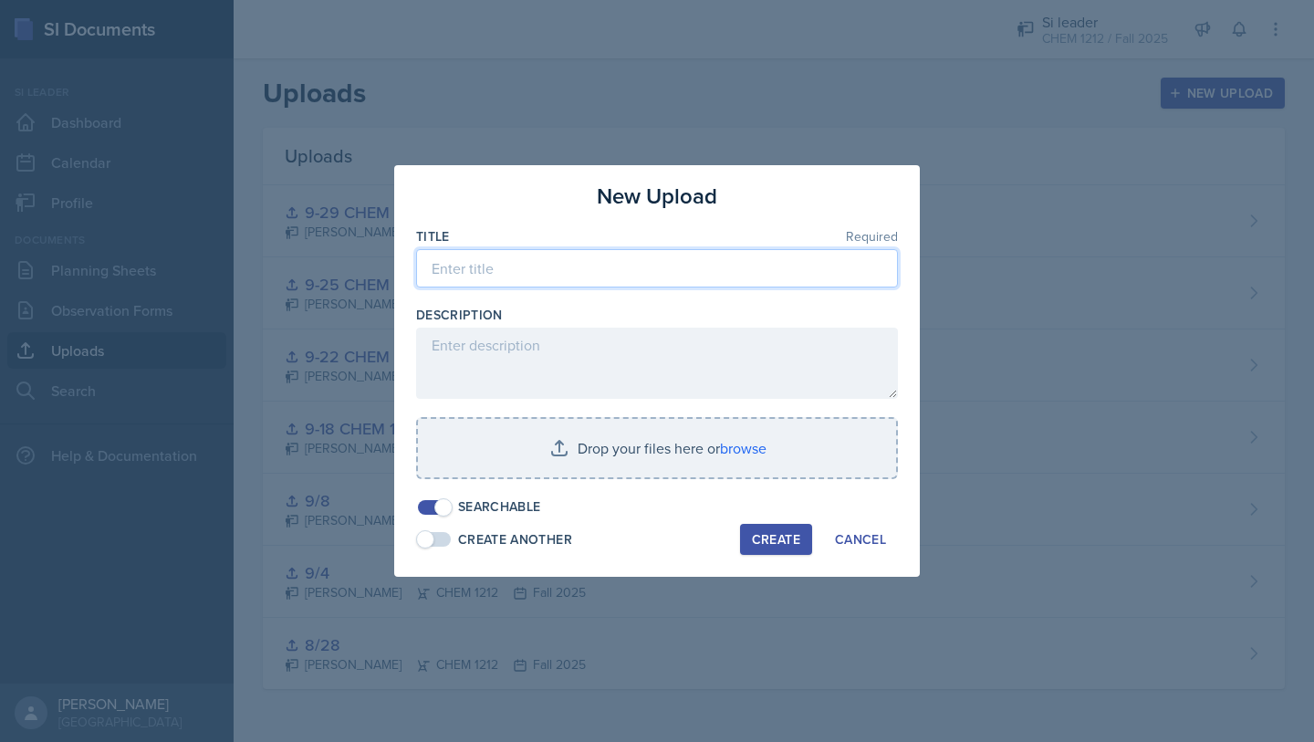
click at [576, 275] on input at bounding box center [657, 268] width 482 height 38
type input "10-02 Unit 2 review CHEM 1212"
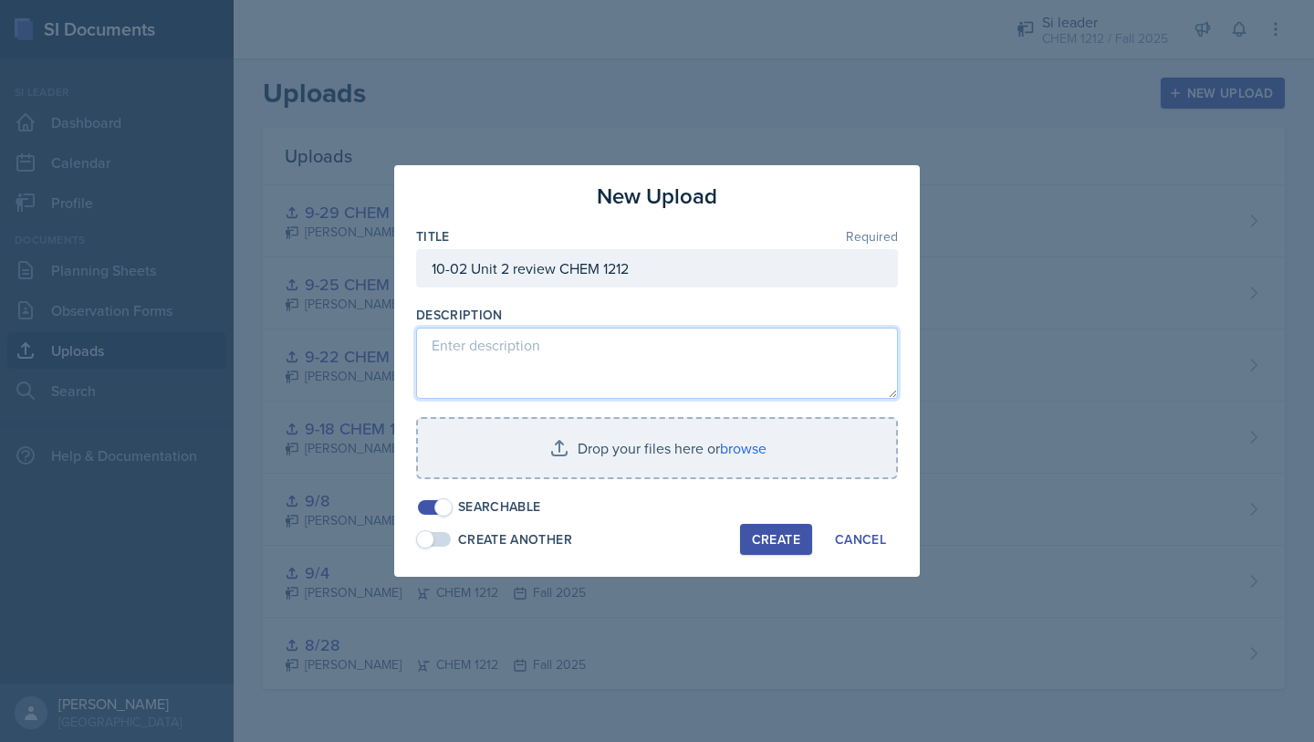
click at [566, 366] on textarea at bounding box center [657, 362] width 482 height 71
click at [475, 342] on textarea "Unit 21 reivew" at bounding box center [657, 362] width 482 height 71
click at [502, 352] on textarea "Unit 2 reivew" at bounding box center [657, 362] width 482 height 71
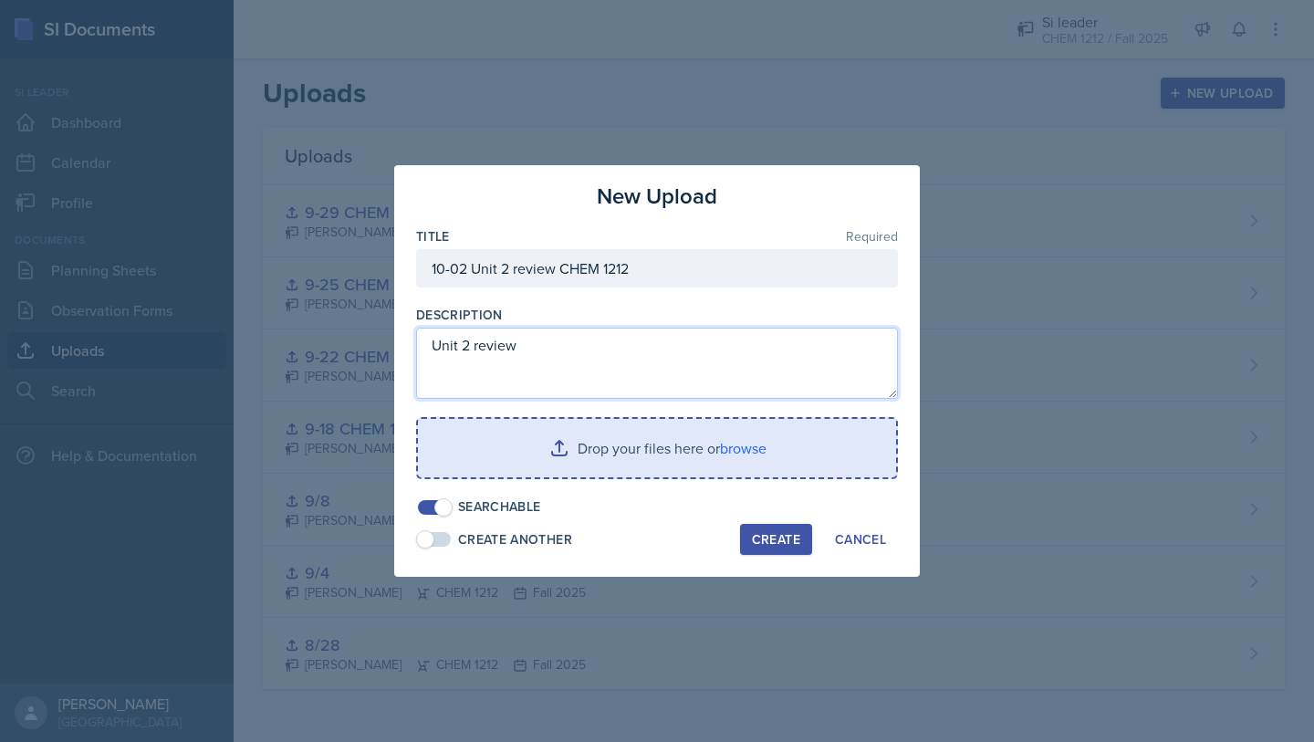
type textarea "Unit 2 review"
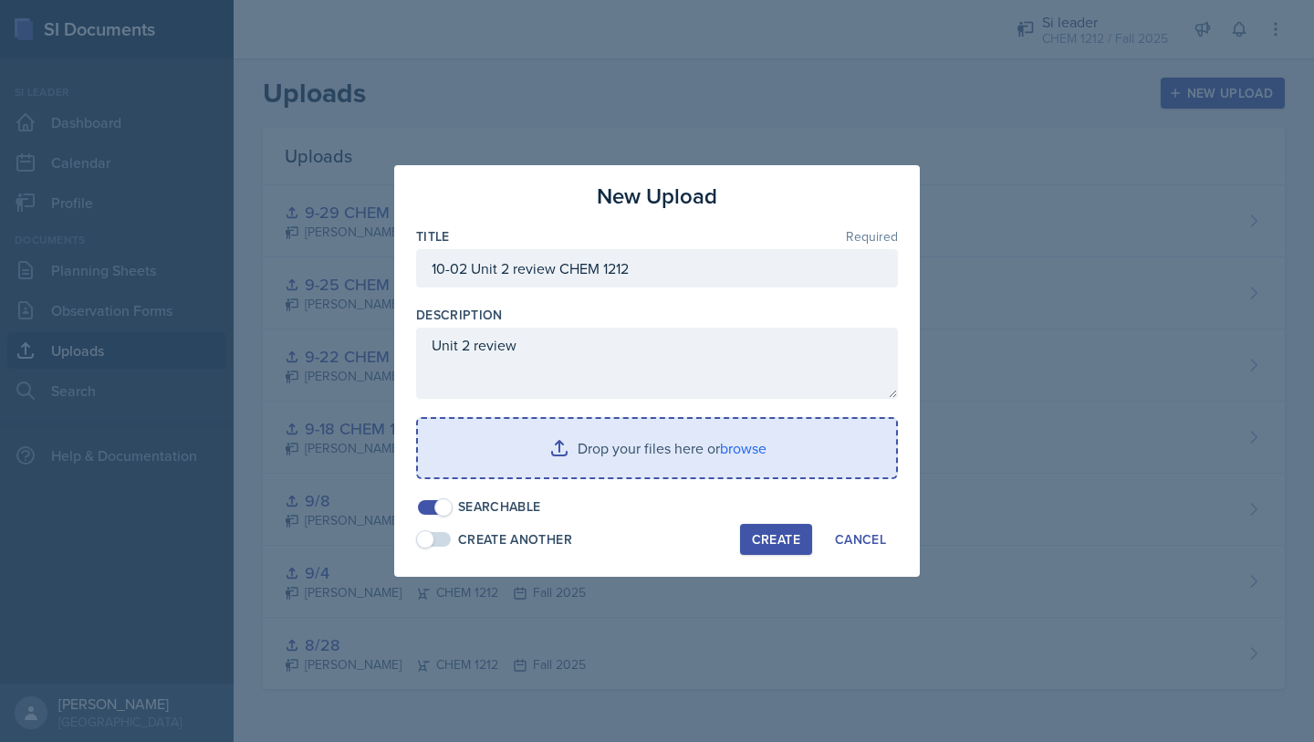
click at [739, 445] on input "file" at bounding box center [657, 448] width 478 height 58
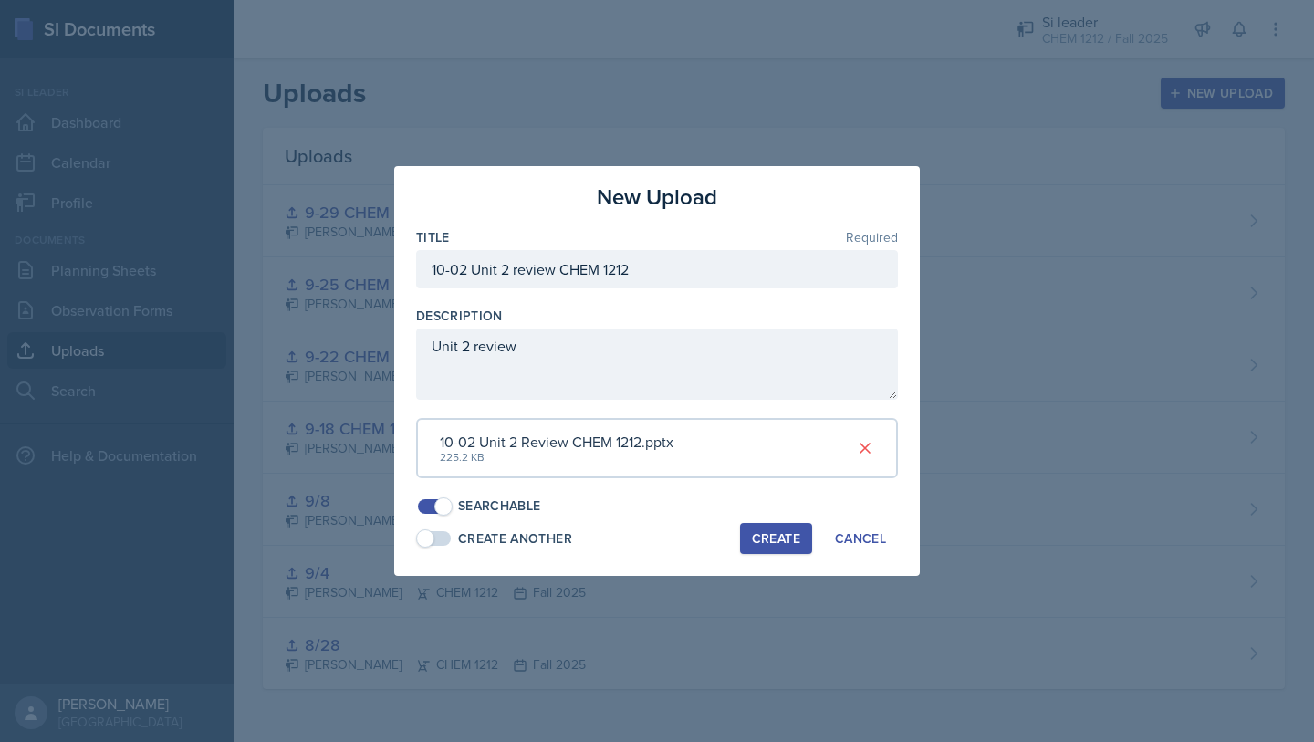
click at [758, 534] on div "Create" at bounding box center [776, 538] width 48 height 15
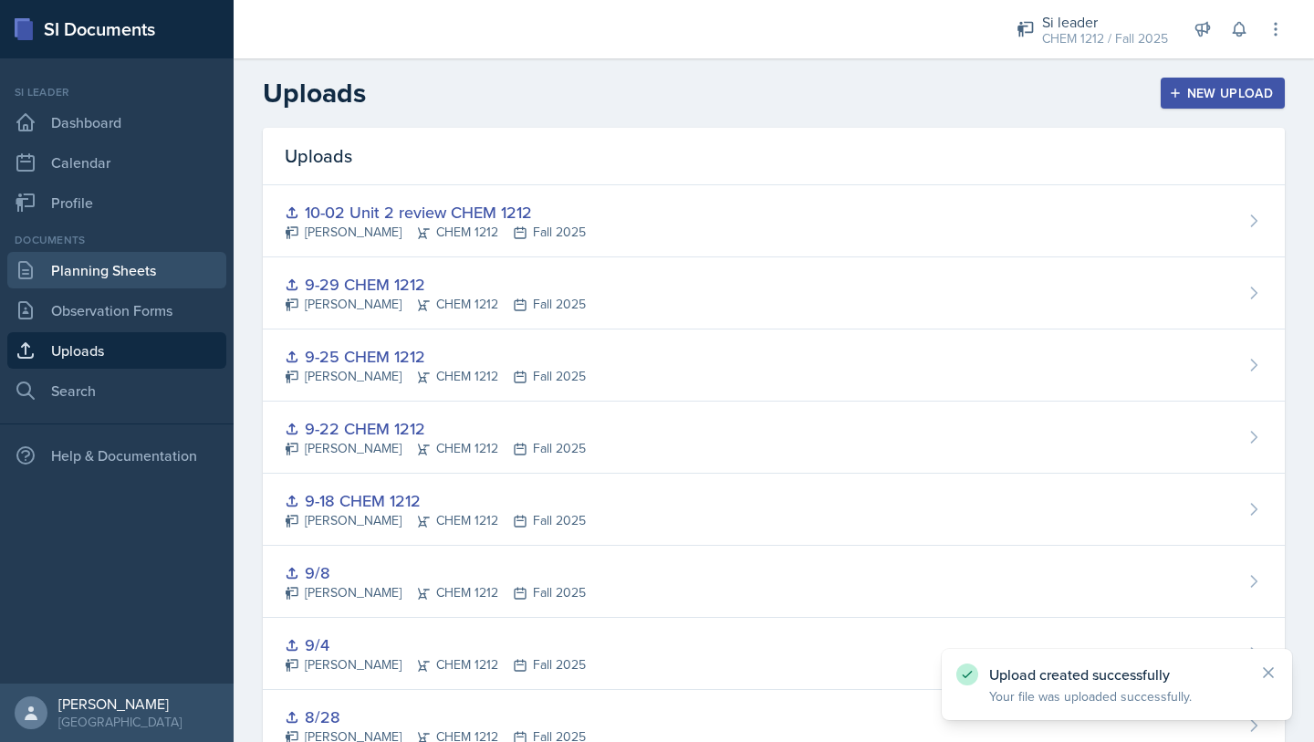
click at [109, 281] on link "Planning Sheets" at bounding box center [116, 270] width 219 height 36
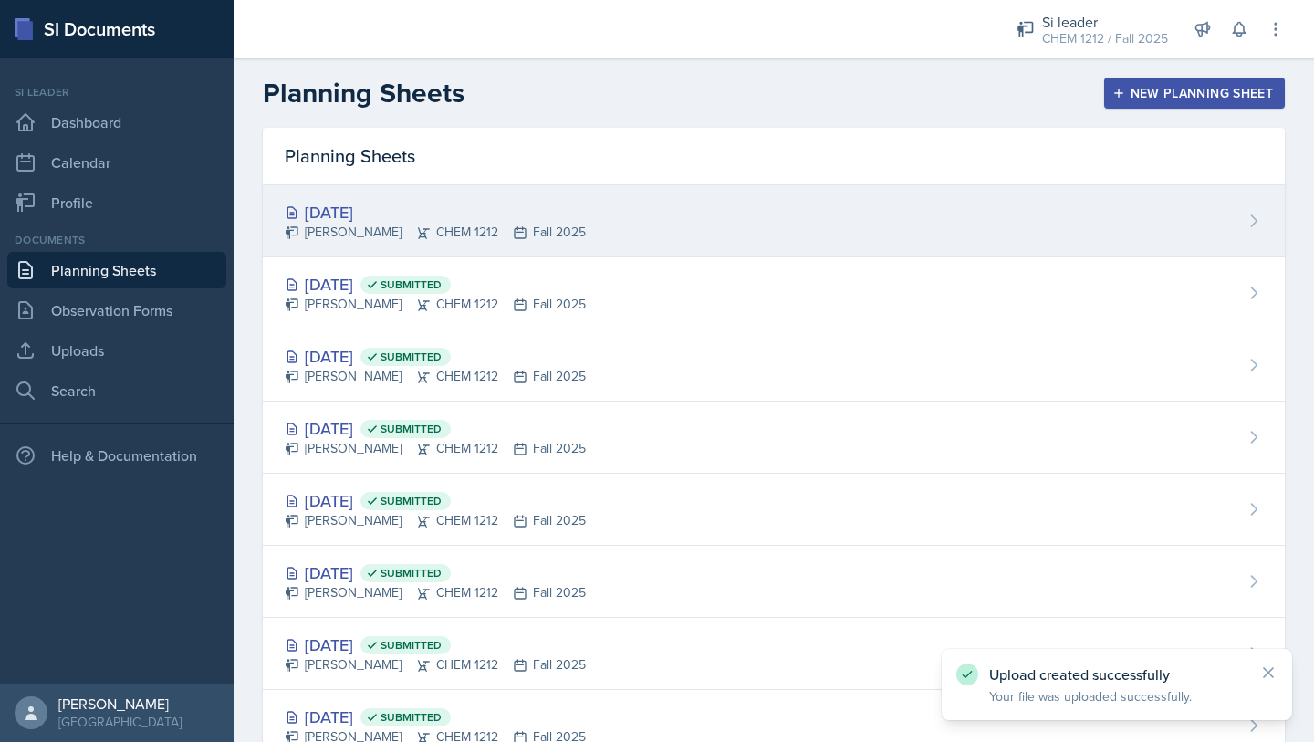
click at [656, 230] on div "[DATE] [PERSON_NAME] CHEM 1212 Fall 2025" at bounding box center [774, 221] width 1022 height 72
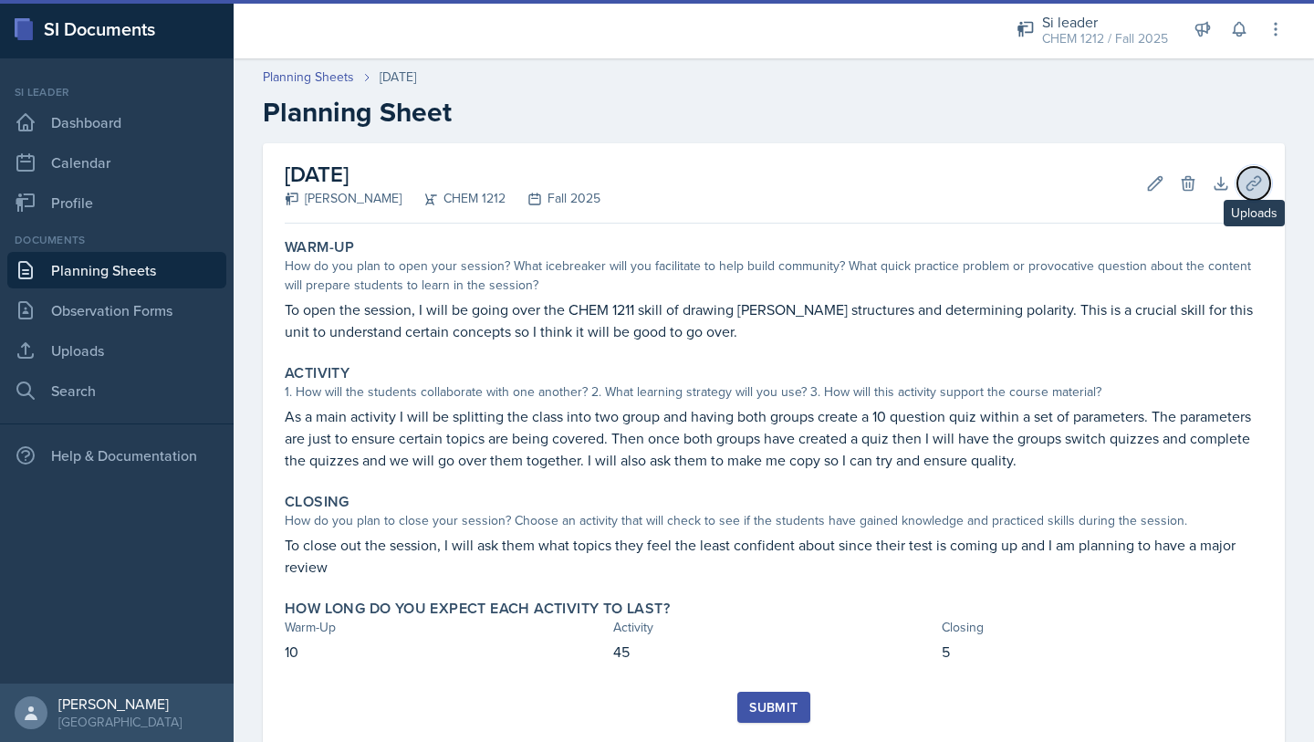
click at [1246, 184] on icon at bounding box center [1253, 183] width 14 height 14
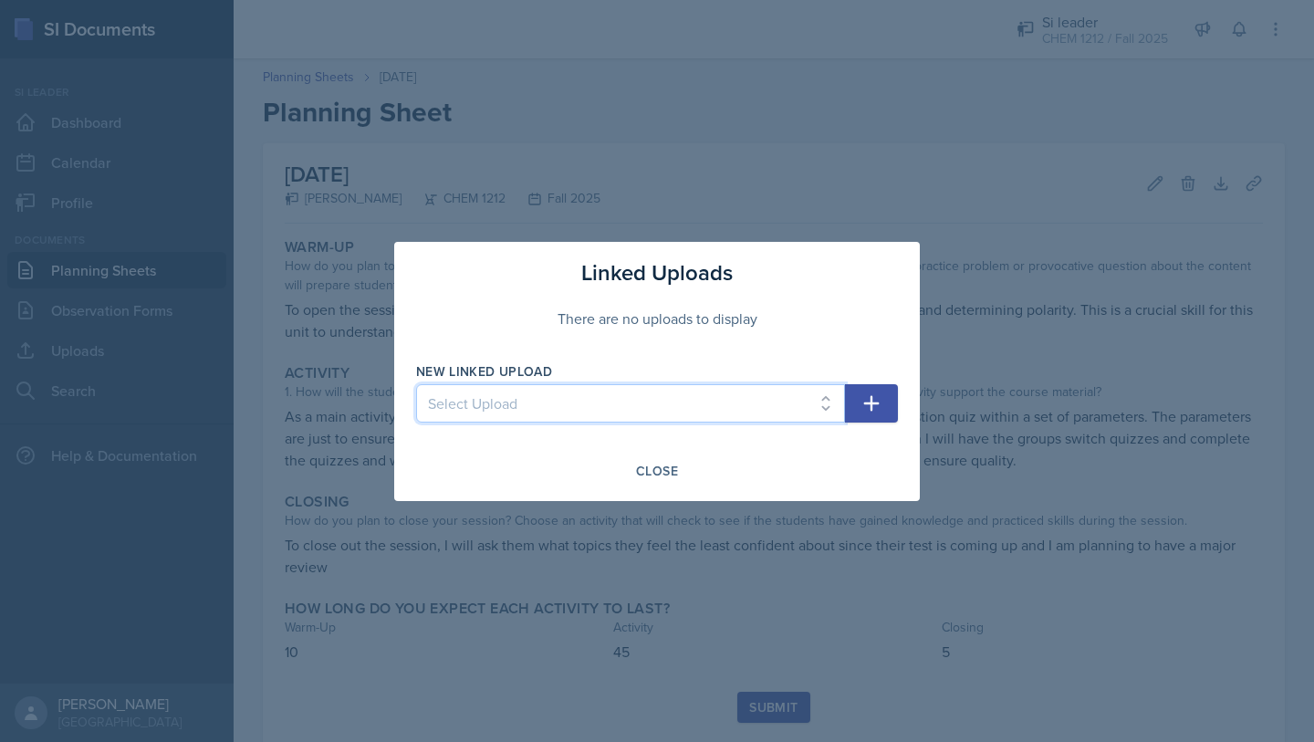
click at [749, 412] on select "Select Upload 8/28 9/4 9/8 9-18 CHEM 1212 9-22 CHEM 1212 9-25 CHEM 1212 9-29 CH…" at bounding box center [630, 403] width 429 height 38
select select "e36bd461-c555-4757-98a3-997517d8c96c"
click at [416, 384] on select "Select Upload 8/28 9/4 9/8 9-18 CHEM 1212 9-22 CHEM 1212 9-25 CHEM 1212 9-29 CH…" at bounding box center [630, 403] width 429 height 38
click at [873, 400] on icon "button" at bounding box center [871, 403] width 22 height 22
select select
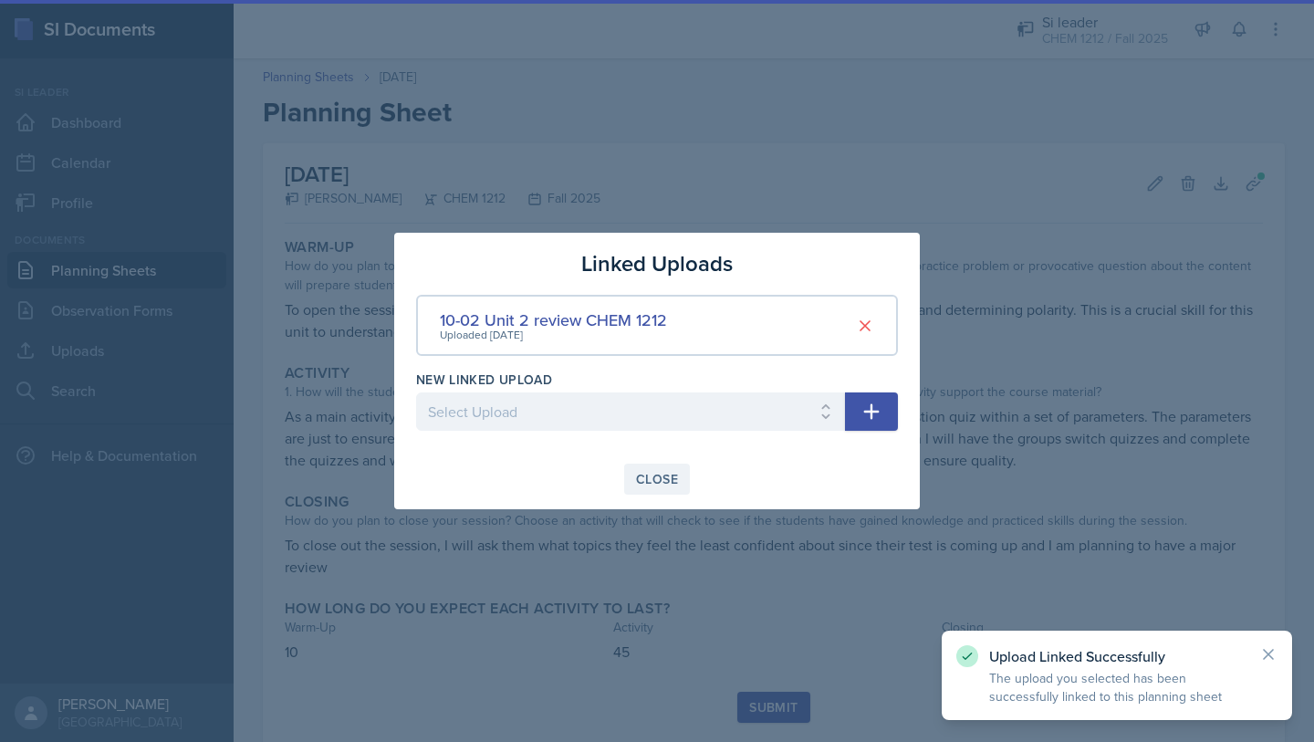
click at [645, 480] on div "Close" at bounding box center [657, 479] width 42 height 15
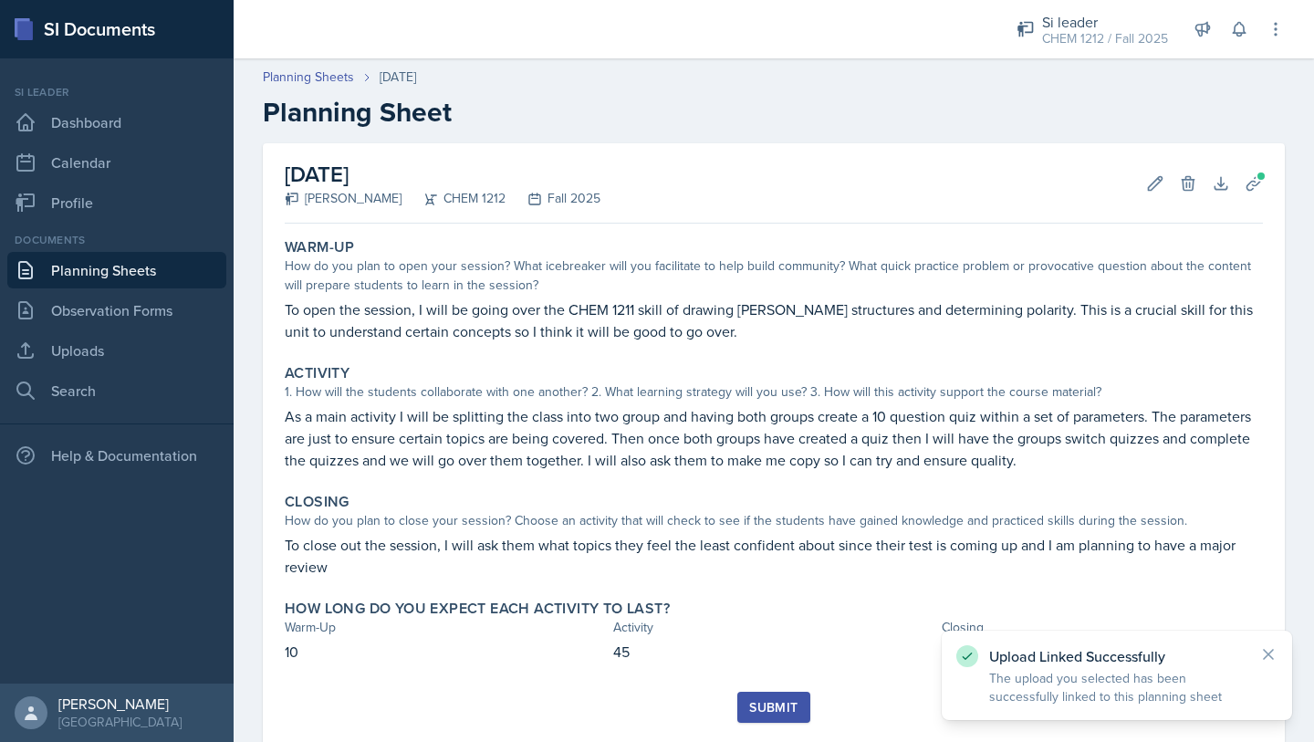
click at [776, 708] on div "Submit" at bounding box center [773, 707] width 48 height 15
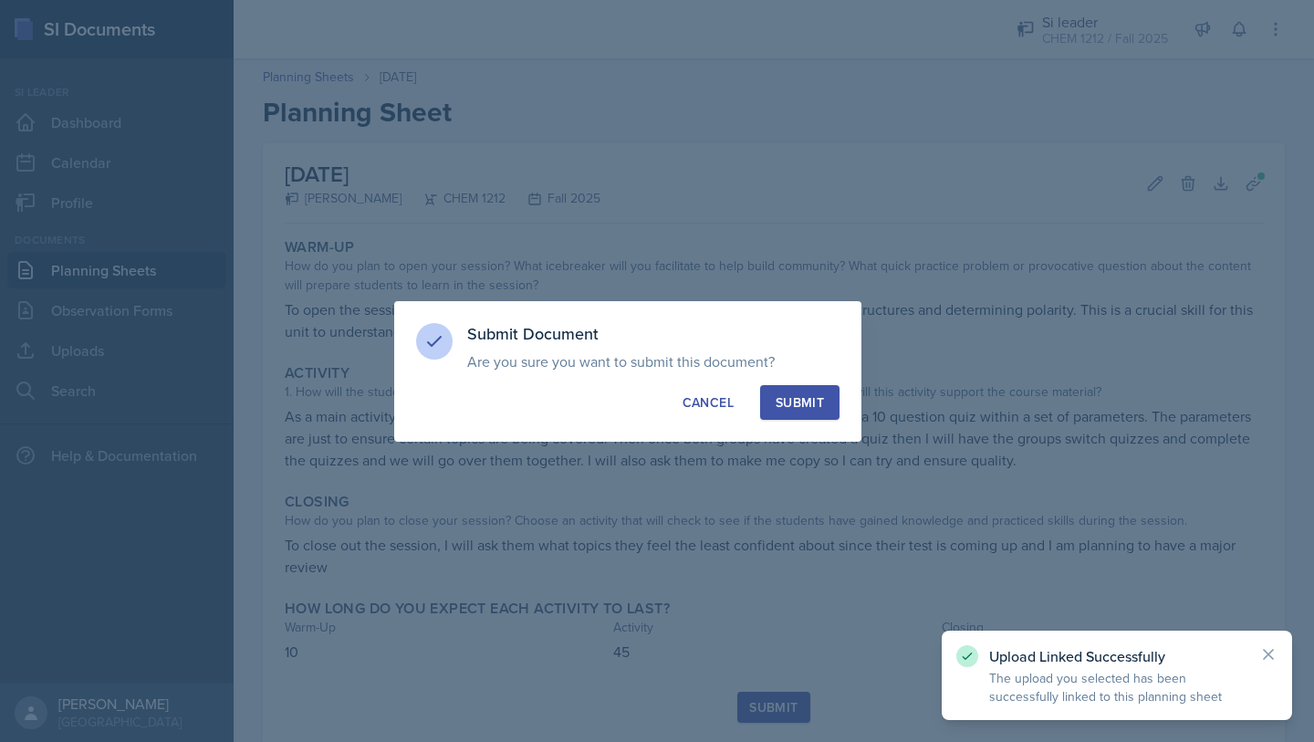
click at [775, 387] on button "Submit" at bounding box center [799, 402] width 79 height 35
